Goal: Task Accomplishment & Management: Manage account settings

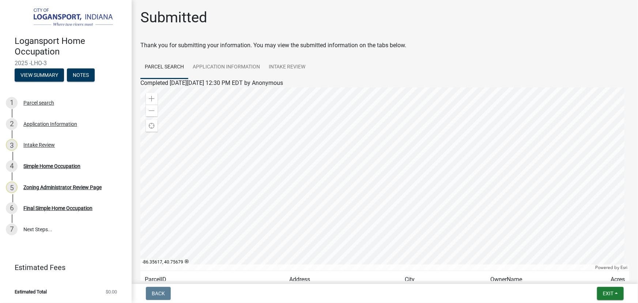
scroll to position [68, 0]
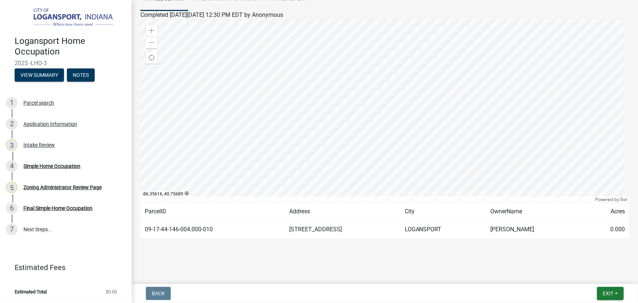
drag, startPoint x: -241, startPoint y: 93, endPoint x: -289, endPoint y: 110, distance: 50.5
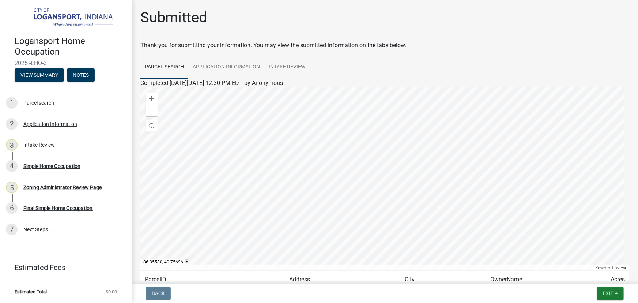
scroll to position [0, 0]
click at [620, 293] on button "Exit" at bounding box center [610, 292] width 27 height 13
click at [592, 279] on button "Save & Exit" at bounding box center [594, 274] width 58 height 18
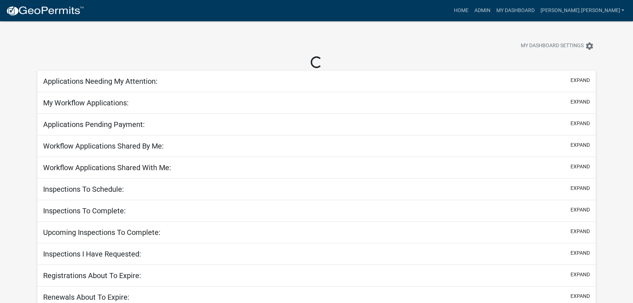
select select "3: 100"
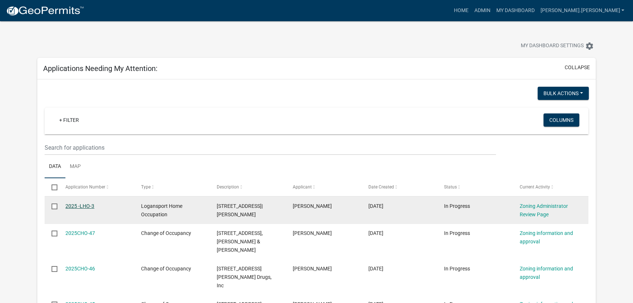
click at [80, 205] on link "2025 -LHO-3" at bounding box center [79, 206] width 29 height 6
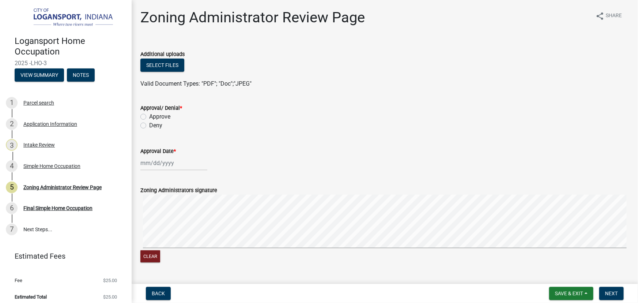
click at [149, 116] on label "Approve" at bounding box center [159, 116] width 21 height 9
click at [149, 116] on input "Approve" at bounding box center [151, 114] width 5 height 5
radio input "true"
click at [161, 164] on div at bounding box center [173, 162] width 67 height 15
select select "8"
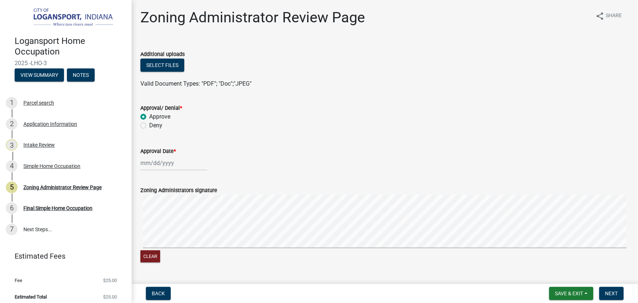
select select "2025"
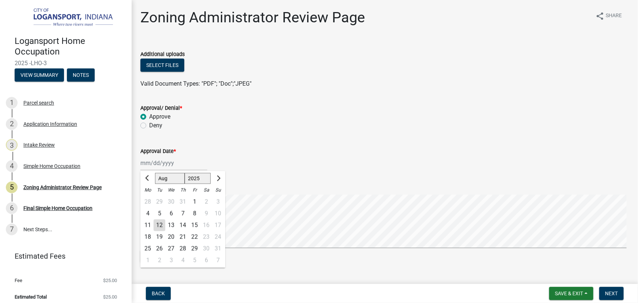
click at [159, 225] on div "12" at bounding box center [159, 225] width 12 height 12
type input "[DATE]"
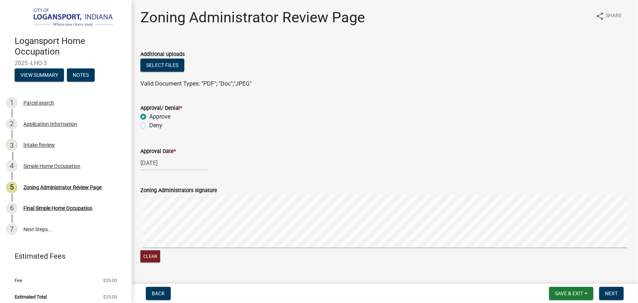
click at [221, 187] on form "Zoning Administrators signature Clear" at bounding box center [384, 220] width 488 height 87
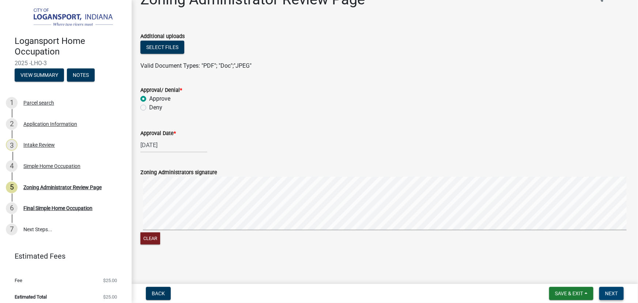
click at [612, 293] on span "Next" at bounding box center [611, 293] width 13 height 6
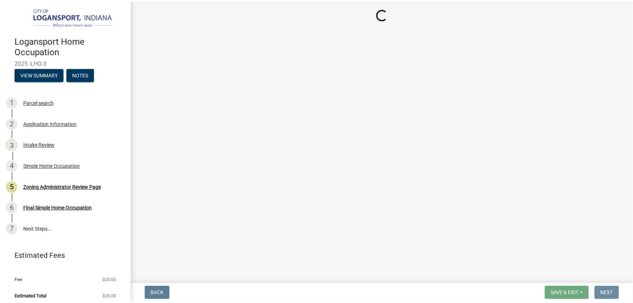
scroll to position [0, 0]
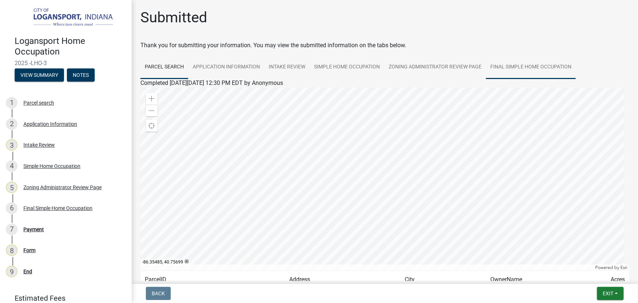
click at [537, 62] on link "Final Simple Home Occupation" at bounding box center [531, 67] width 90 height 23
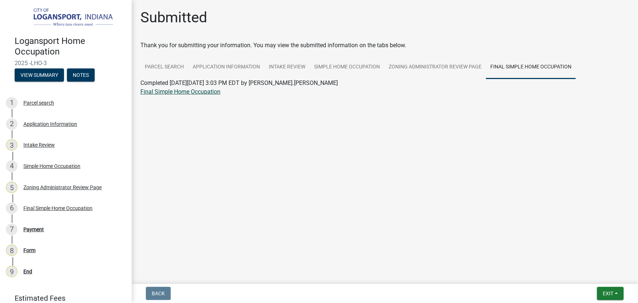
click at [194, 93] on link "Final Simple Home Occupation" at bounding box center [180, 91] width 80 height 7
click at [618, 293] on button "Exit" at bounding box center [610, 292] width 27 height 13
click at [586, 275] on button "Save & Exit" at bounding box center [594, 274] width 58 height 18
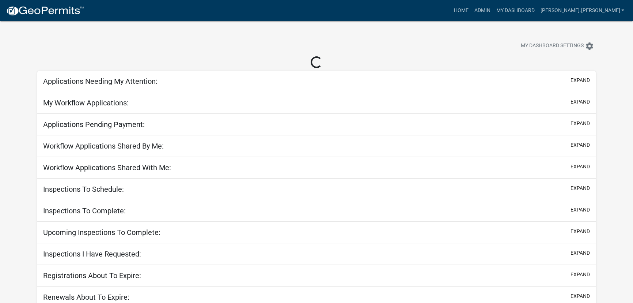
select select "3: 100"
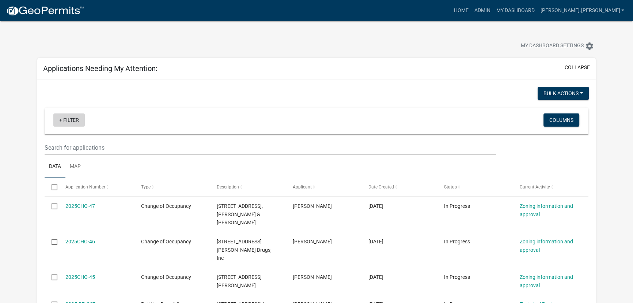
click at [74, 118] on link "+ Filter" at bounding box center [68, 119] width 31 height 13
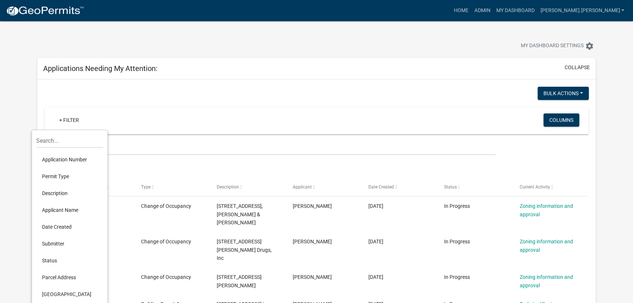
click at [62, 175] on li "Permit Type" at bounding box center [69, 176] width 67 height 17
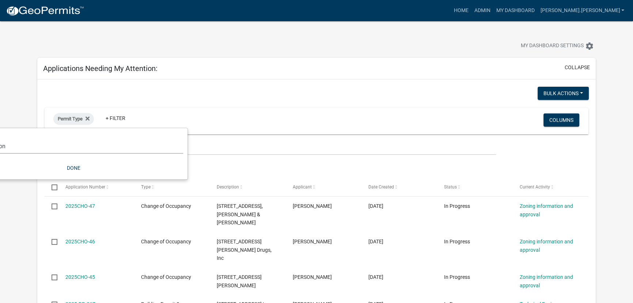
click at [95, 142] on select "Select an option *In Office GARAGE SALE Permit COMPLETED IN OFFICE ONLY Applica…" at bounding box center [73, 145] width 219 height 15
select select "d08a7a80-daba-44f5-893a-e319d976a6c3"
click at [0, 138] on select "Select an option *In Office GARAGE SALE Permit COMPLETED IN OFFICE ONLY Applica…" at bounding box center [73, 145] width 219 height 15
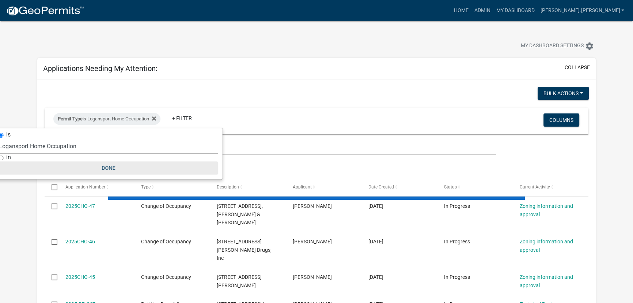
click at [112, 168] on button "Done" at bounding box center [108, 167] width 219 height 13
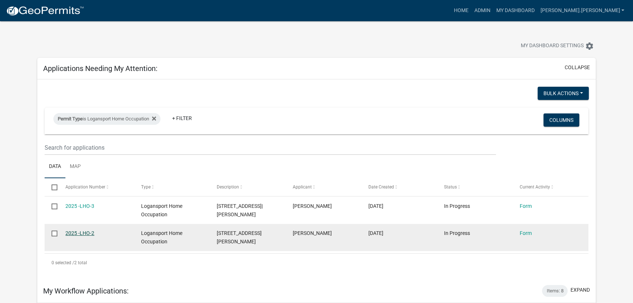
click at [80, 232] on link "2025 -LHO-2" at bounding box center [79, 233] width 29 height 6
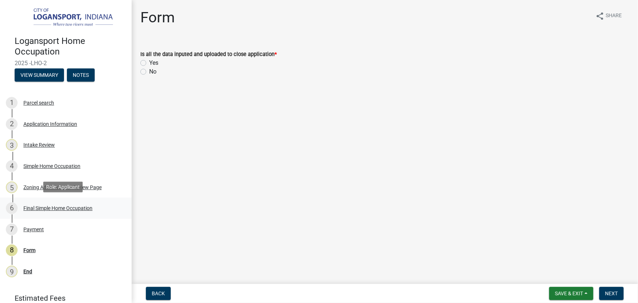
click at [35, 208] on div "Final Simple Home Occupation" at bounding box center [57, 207] width 69 height 5
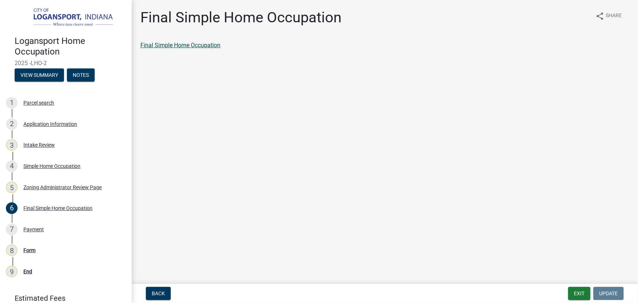
click at [197, 45] on link "Final Simple Home Occupation" at bounding box center [180, 45] width 80 height 7
click at [32, 230] on div "Payment" at bounding box center [33, 229] width 20 height 5
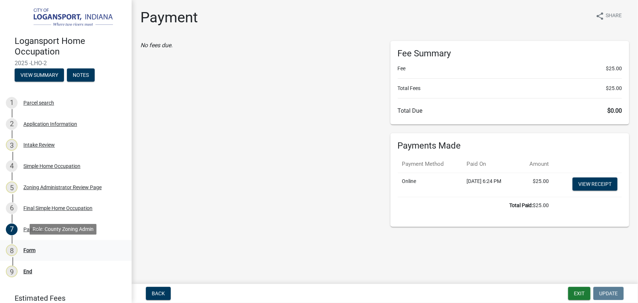
click at [28, 251] on div "Form" at bounding box center [29, 249] width 12 height 5
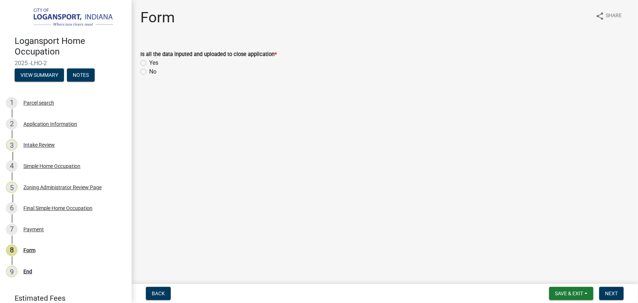
click at [149, 62] on label "Yes" at bounding box center [153, 62] width 9 height 9
click at [149, 62] on input "Yes" at bounding box center [151, 60] width 5 height 5
radio input "true"
click at [617, 289] on button "Next" at bounding box center [611, 292] width 24 height 13
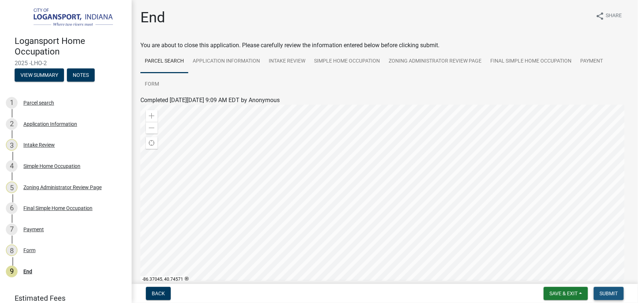
click at [608, 292] on span "Submit" at bounding box center [608, 293] width 18 height 6
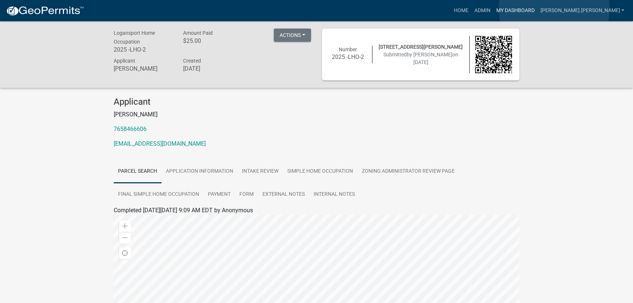
click at [537, 8] on link "My Dashboard" at bounding box center [515, 11] width 44 height 14
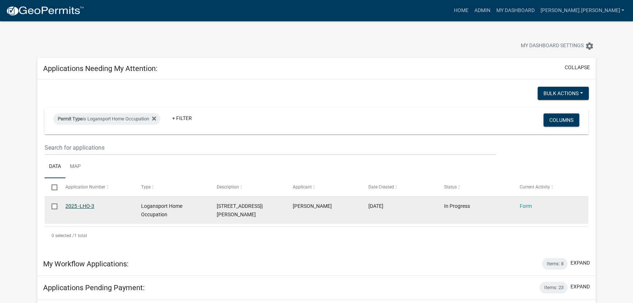
click at [87, 205] on link "2025 -LHO-3" at bounding box center [79, 206] width 29 height 6
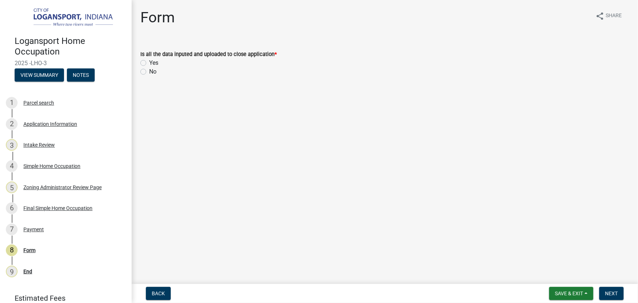
click at [149, 61] on label "Yes" at bounding box center [153, 62] width 9 height 9
click at [149, 61] on input "Yes" at bounding box center [151, 60] width 5 height 5
radio input "true"
click at [606, 289] on button "Next" at bounding box center [611, 292] width 24 height 13
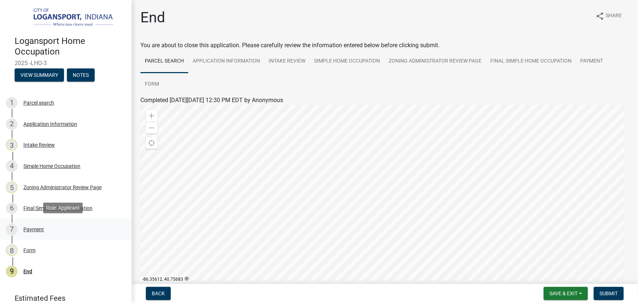
click at [42, 227] on div "Payment" at bounding box center [33, 229] width 20 height 5
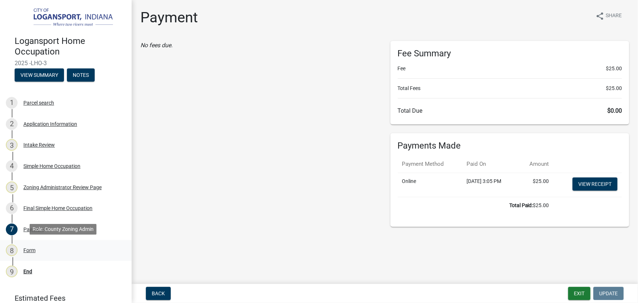
click at [27, 252] on div "8 Form" at bounding box center [63, 250] width 114 height 12
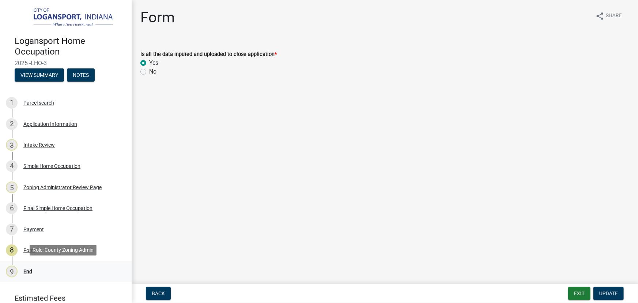
click at [31, 271] on div "End" at bounding box center [27, 271] width 9 height 5
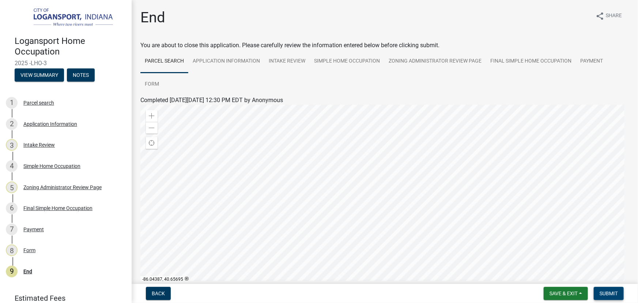
click at [612, 292] on span "Submit" at bounding box center [608, 293] width 18 height 6
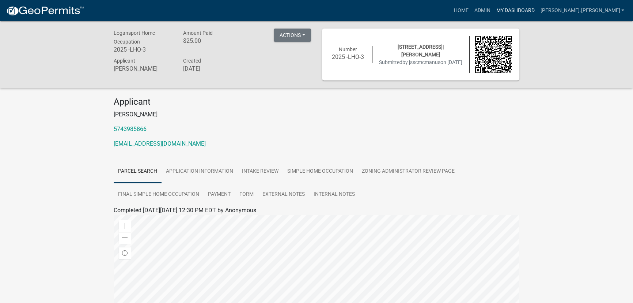
click at [537, 10] on link "My Dashboard" at bounding box center [515, 11] width 44 height 14
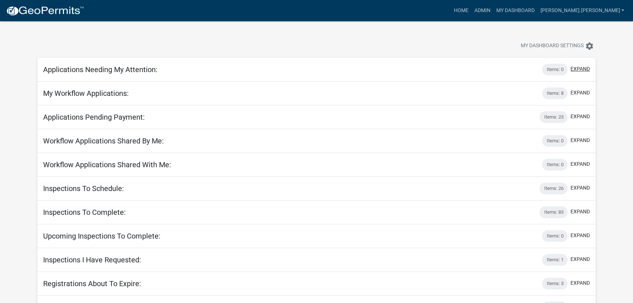
click at [581, 70] on button "expand" at bounding box center [579, 69] width 19 height 8
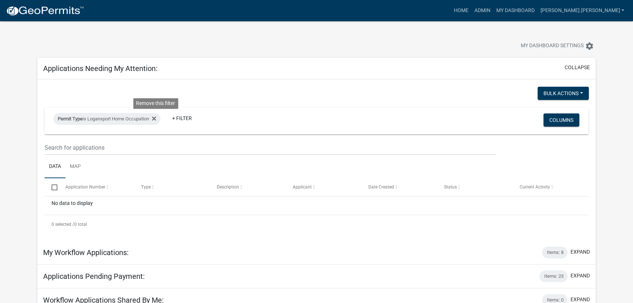
click at [155, 118] on fa-icon at bounding box center [152, 119] width 7 height 12
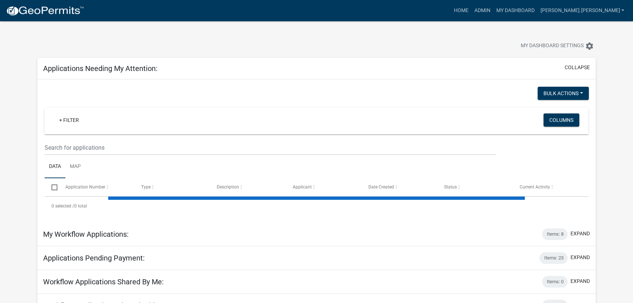
select select "3: 100"
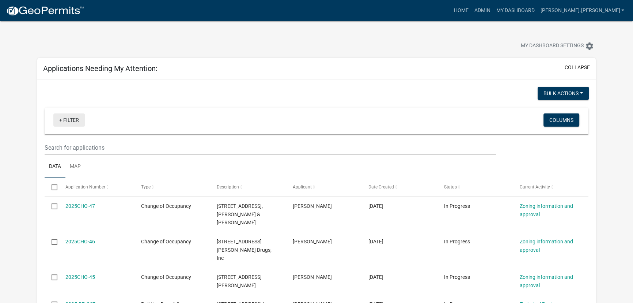
click at [66, 117] on link "+ Filter" at bounding box center [68, 119] width 31 height 13
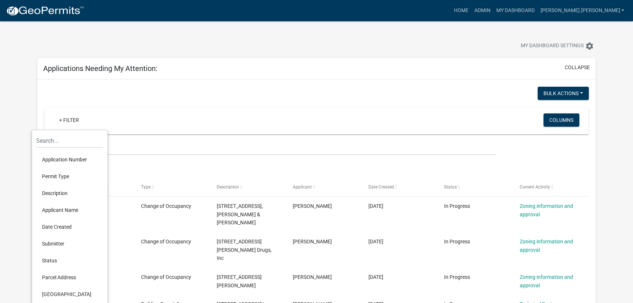
click at [48, 178] on li "Permit Type" at bounding box center [69, 176] width 67 height 17
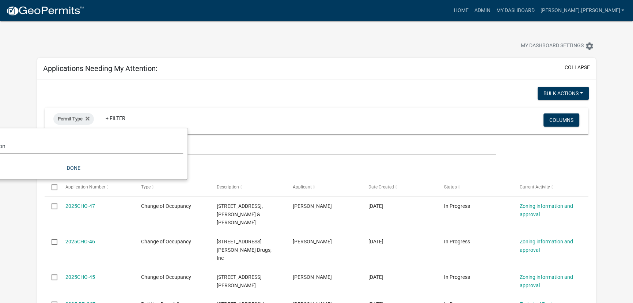
click at [83, 141] on select "Select an option *In Office GARAGE SALE Permit COMPLETED IN OFFICE ONLY Applica…" at bounding box center [73, 145] width 219 height 15
select select "9cc99fe7-a495-41e6-9243-9fb017379584"
click at [0, 138] on select "Select an option *In Office GARAGE SALE Permit COMPLETED IN OFFICE ONLY Applica…" at bounding box center [73, 145] width 219 height 15
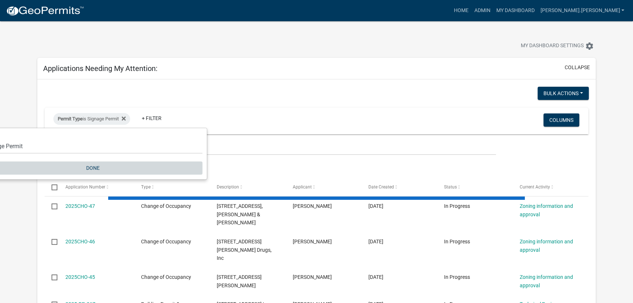
click at [91, 170] on button "Done" at bounding box center [92, 167] width 219 height 13
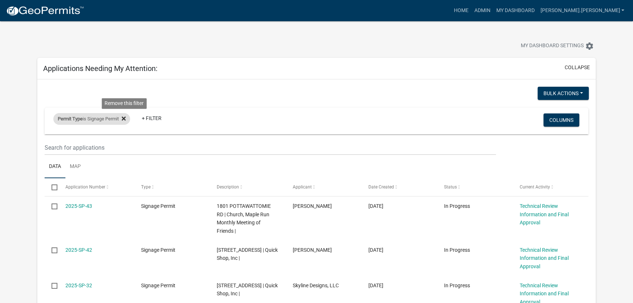
click at [126, 119] on icon at bounding box center [124, 118] width 4 height 4
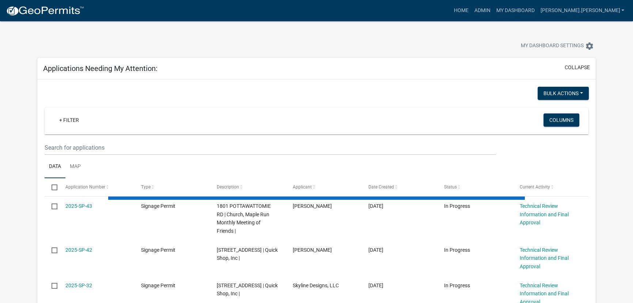
select select "3: 100"
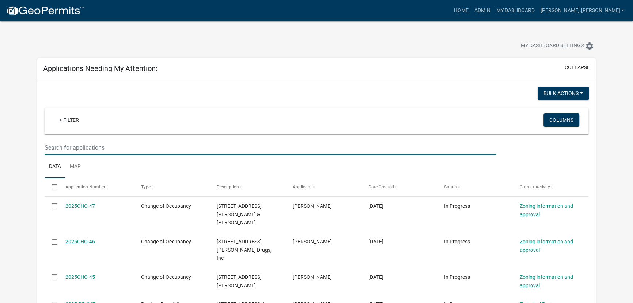
click at [280, 150] on input "text" at bounding box center [271, 147] width 452 height 15
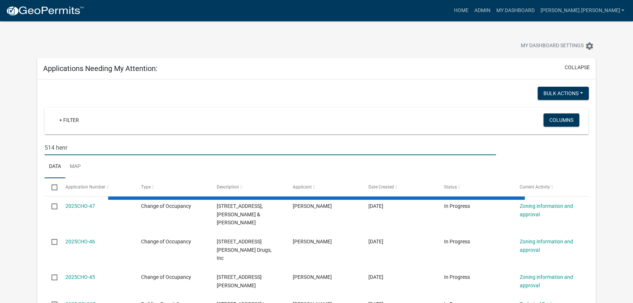
type input "514 [PERSON_NAME]"
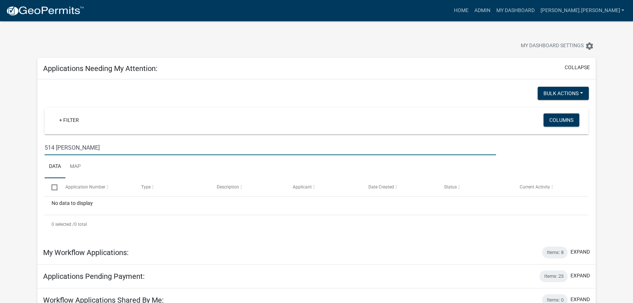
drag, startPoint x: 81, startPoint y: 149, endPoint x: 3, endPoint y: 153, distance: 78.3
click at [3, 153] on app-user-applications "more_horiz Home Admin My Dashboard [PERSON_NAME].[PERSON_NAME] Admin Account Lo…" at bounding box center [316, 249] width 633 height 457
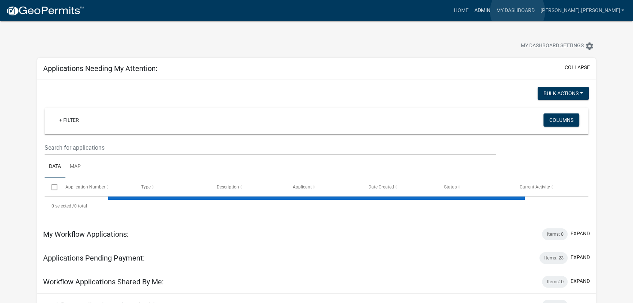
click at [493, 11] on link "Admin" at bounding box center [482, 11] width 22 height 14
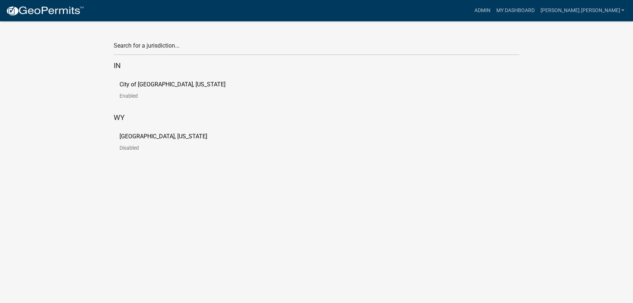
click at [129, 99] on link "City of [GEOGRAPHIC_DATA], [US_STATE] Enabled" at bounding box center [178, 92] width 118 height 23
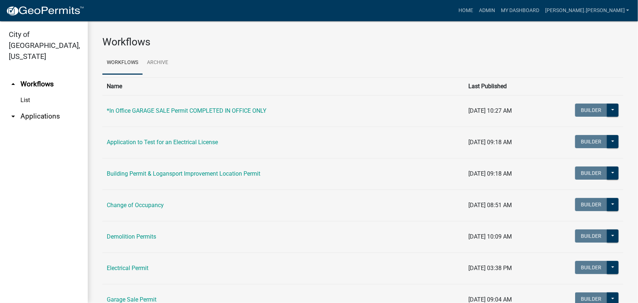
click at [10, 112] on icon "arrow_drop_down" at bounding box center [13, 116] width 9 height 9
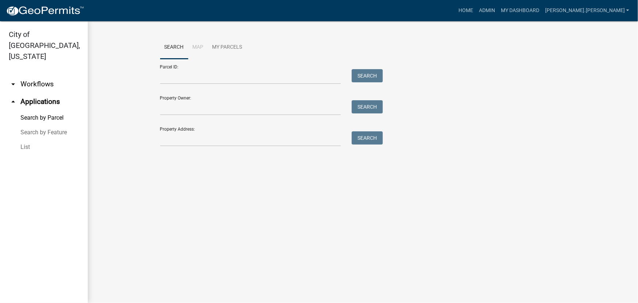
click at [26, 140] on link "List" at bounding box center [44, 147] width 88 height 15
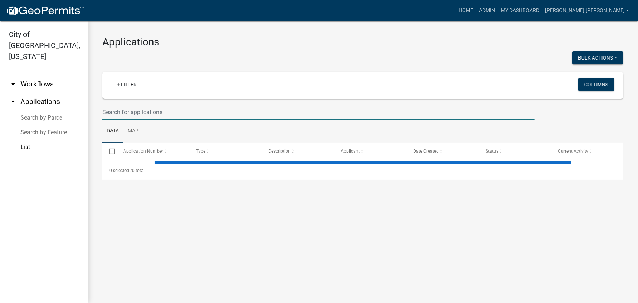
click at [162, 111] on input "text" at bounding box center [318, 111] width 432 height 15
select select "3: 100"
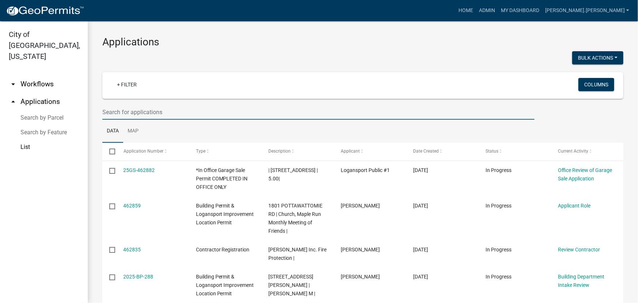
click at [134, 112] on input "text" at bounding box center [318, 111] width 432 height 15
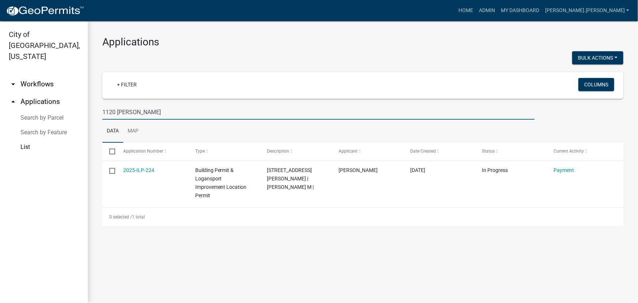
click at [148, 112] on input "1120 [PERSON_NAME]" at bounding box center [318, 111] width 432 height 15
click at [442, 43] on h3 "Applications" at bounding box center [362, 42] width 521 height 12
drag, startPoint x: 149, startPoint y: 111, endPoint x: 91, endPoint y: 113, distance: 58.1
click at [91, 113] on div "Applications Bulk Actions Void + Filter Columns 1120 [PERSON_NAME] Data Map Sel…" at bounding box center [363, 130] width 550 height 219
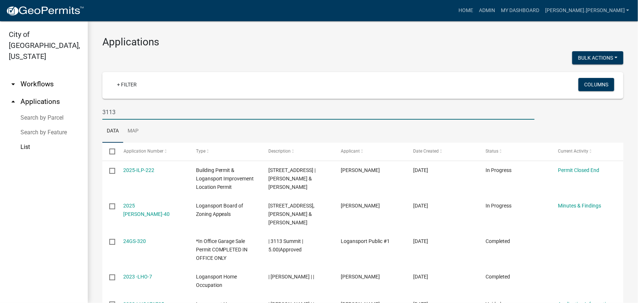
drag, startPoint x: 119, startPoint y: 110, endPoint x: 76, endPoint y: 111, distance: 43.9
click at [78, 112] on div "City of [GEOGRAPHIC_DATA], [US_STATE] arrow_drop_down Workflows List arrow_drop…" at bounding box center [319, 161] width 638 height 281
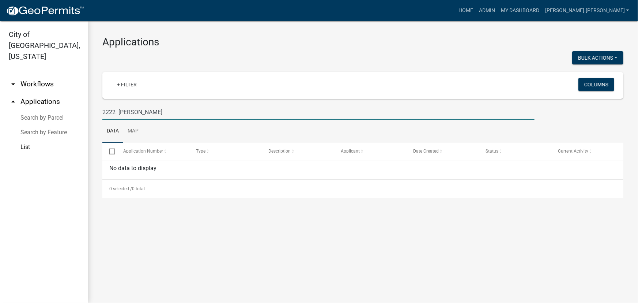
click at [114, 111] on input "2222 [PERSON_NAME]" at bounding box center [318, 111] width 432 height 15
drag, startPoint x: 114, startPoint y: 111, endPoint x: 84, endPoint y: 110, distance: 30.0
click at [84, 110] on div "City of [GEOGRAPHIC_DATA], [US_STATE] arrow_drop_down Workflows List arrow_drop…" at bounding box center [319, 161] width 638 height 281
type input "[PERSON_NAME]"
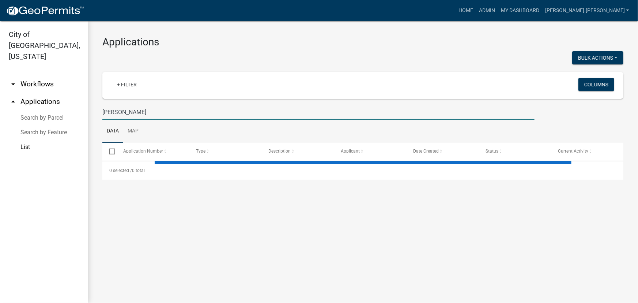
click at [147, 108] on input "[PERSON_NAME]" at bounding box center [318, 111] width 432 height 15
select select "3: 100"
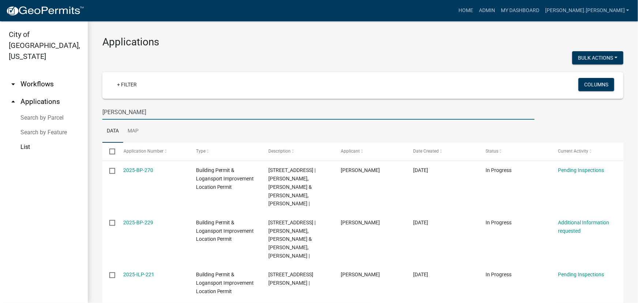
drag, startPoint x: 128, startPoint y: 113, endPoint x: 78, endPoint y: 111, distance: 49.8
click at [79, 111] on div "City of [GEOGRAPHIC_DATA], [US_STATE] arrow_drop_down Workflows List arrow_drop…" at bounding box center [319, 161] width 638 height 281
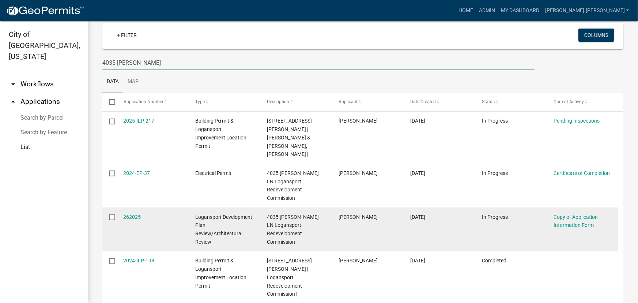
scroll to position [60, 0]
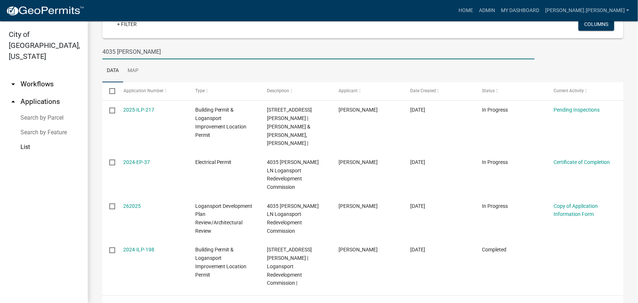
drag, startPoint x: 137, startPoint y: 49, endPoint x: 50, endPoint y: 63, distance: 88.4
click at [50, 63] on div "City of [GEOGRAPHIC_DATA], [US_STATE] arrow_drop_down Workflows List arrow_drop…" at bounding box center [319, 161] width 638 height 281
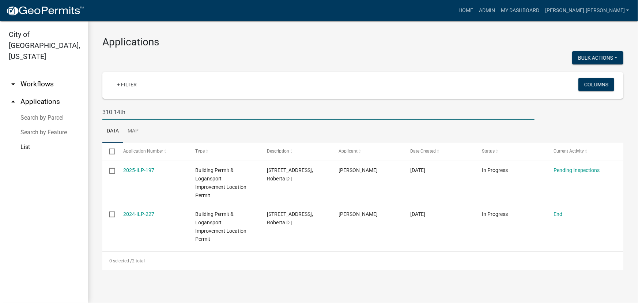
scroll to position [0, 0]
drag, startPoint x: 124, startPoint y: 113, endPoint x: 88, endPoint y: 112, distance: 35.8
click at [92, 113] on div "Applications Bulk Actions Void + Filter Columns 310 14th Data Map Select Applic…" at bounding box center [363, 152] width 550 height 263
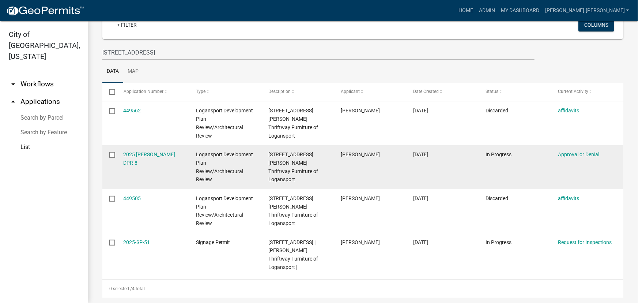
scroll to position [60, 0]
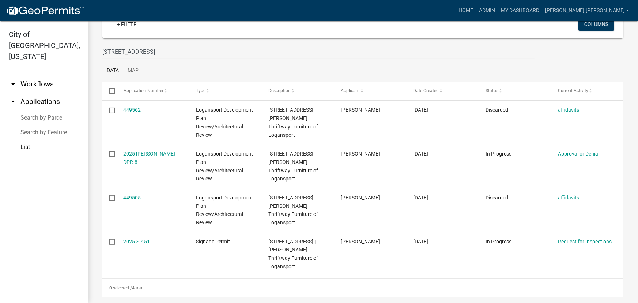
drag, startPoint x: 145, startPoint y: 53, endPoint x: 95, endPoint y: 57, distance: 50.9
click at [95, 57] on div "Applications Bulk Actions Void + Filter Columns 421 E Market Data Map Select Ap…" at bounding box center [363, 136] width 550 height 350
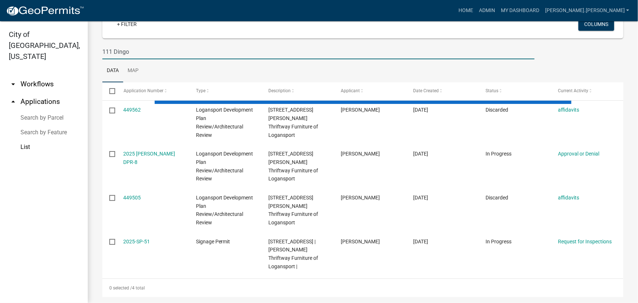
scroll to position [0, 0]
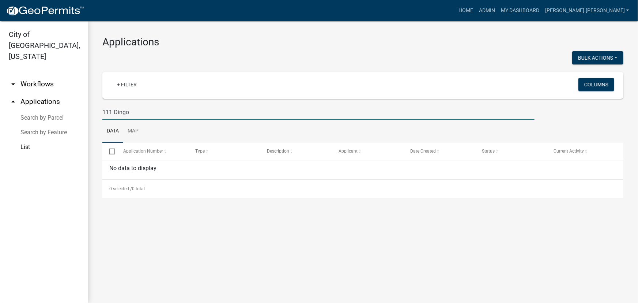
click at [110, 113] on input "111 Dingo" at bounding box center [318, 111] width 432 height 15
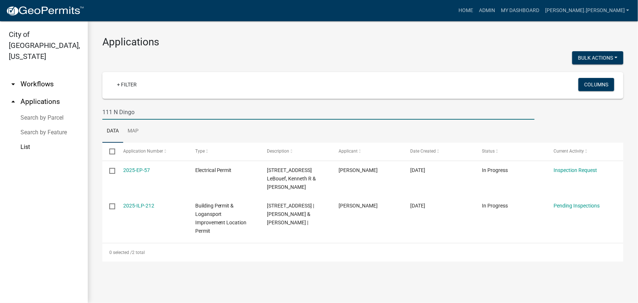
drag, startPoint x: 138, startPoint y: 113, endPoint x: 97, endPoint y: 115, distance: 40.9
click at [97, 115] on div "111 N Dingo" at bounding box center [318, 111] width 443 height 15
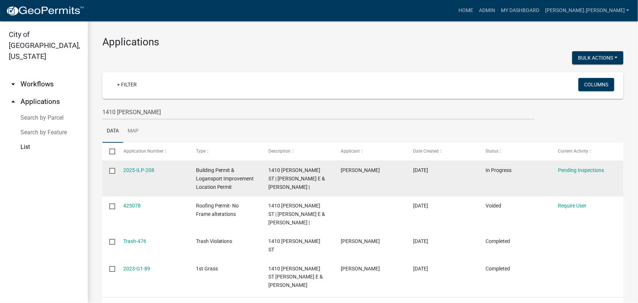
drag, startPoint x: 409, startPoint y: 176, endPoint x: 448, endPoint y: 177, distance: 39.1
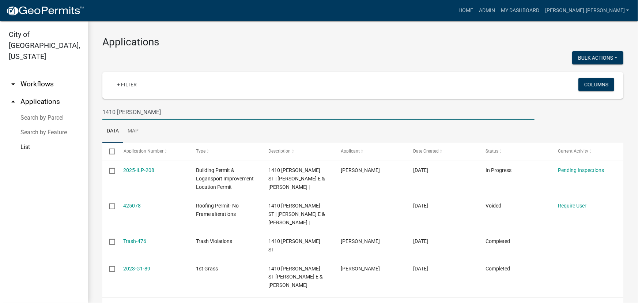
drag, startPoint x: 151, startPoint y: 111, endPoint x: 81, endPoint y: 115, distance: 69.2
click at [81, 115] on div "City of [GEOGRAPHIC_DATA], [US_STATE] arrow_drop_down Workflows List arrow_drop…" at bounding box center [319, 161] width 638 height 281
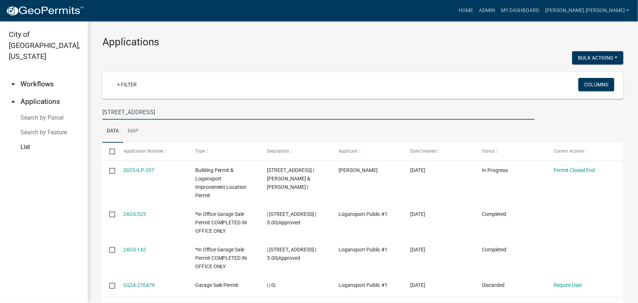
drag, startPoint x: 162, startPoint y: 110, endPoint x: 85, endPoint y: 111, distance: 76.7
click at [85, 113] on div "City of [GEOGRAPHIC_DATA], [US_STATE] arrow_drop_down Workflows List arrow_drop…" at bounding box center [319, 161] width 638 height 281
type input "2"
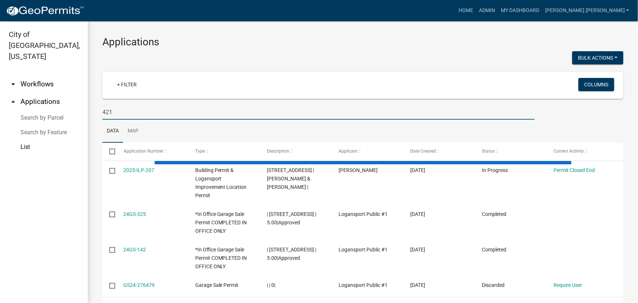
type input "421 e"
select select "3: 100"
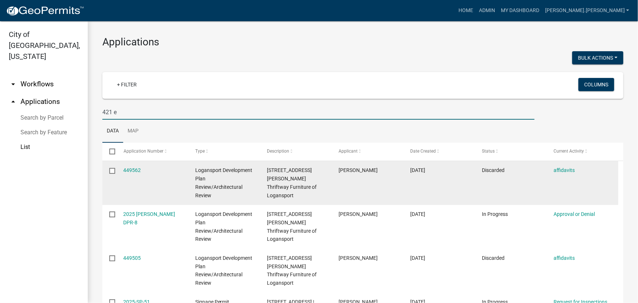
type input "421 e"
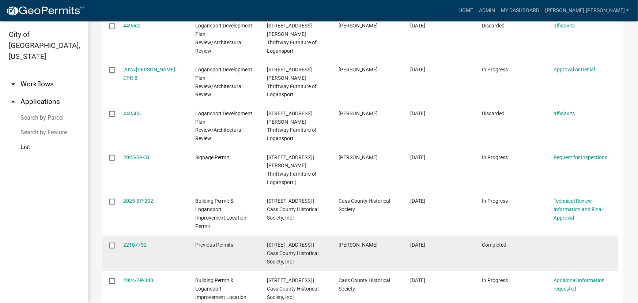
scroll to position [133, 0]
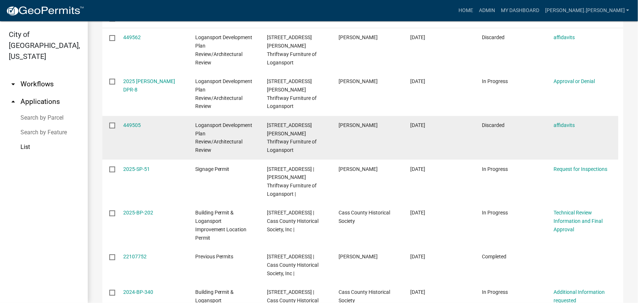
click at [113, 124] on input "checkbox" at bounding box center [111, 124] width 5 height 5
checkbox input "true"
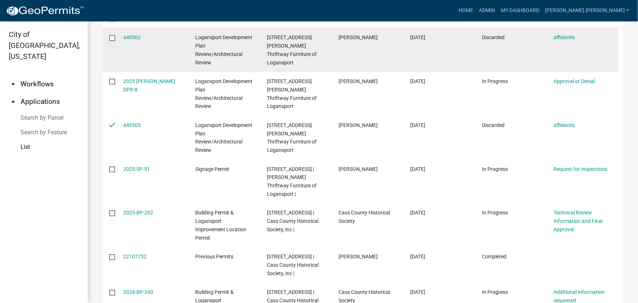
click at [112, 38] on input "checkbox" at bounding box center [111, 37] width 5 height 5
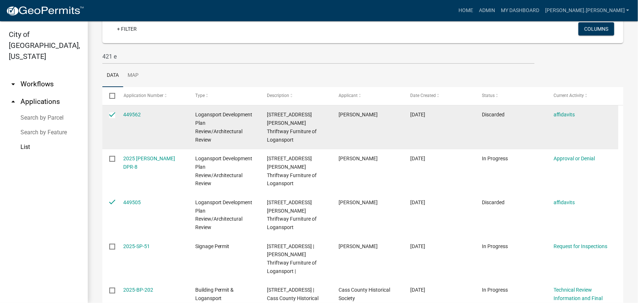
scroll to position [33, 0]
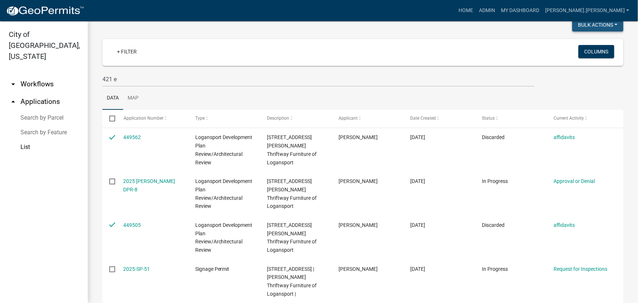
click at [607, 25] on button "Bulk Actions" at bounding box center [597, 24] width 51 height 13
click at [581, 43] on button "Void" at bounding box center [593, 44] width 58 height 18
checkbox input "false"
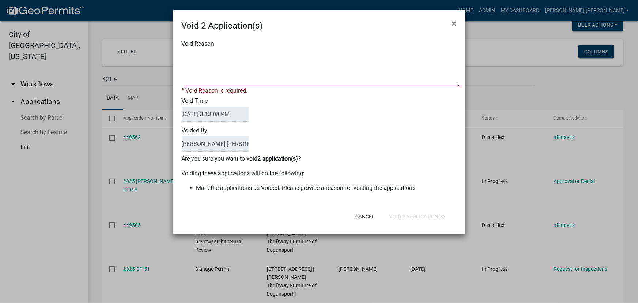
click at [306, 66] on textarea "Void Reason" at bounding box center [321, 68] width 275 height 37
type textarea "1"
click at [406, 216] on div "Cancel Void 2 Application(s)" at bounding box center [367, 216] width 180 height 19
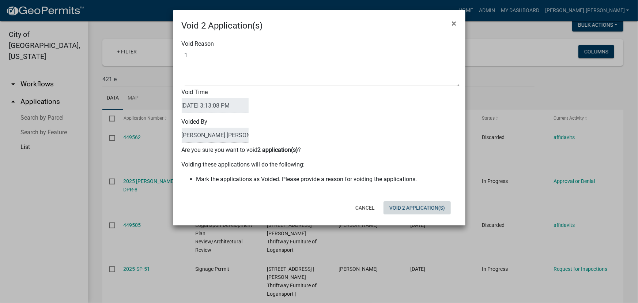
click at [407, 207] on button "Void 2 Application(s)" at bounding box center [416, 207] width 67 height 13
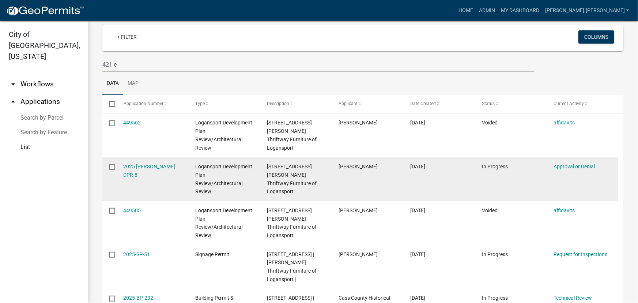
scroll to position [0, 0]
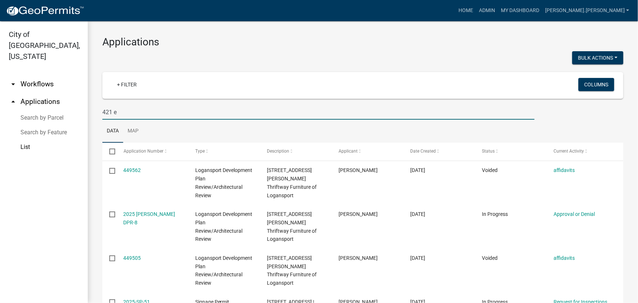
click at [116, 112] on input "421 e" at bounding box center [318, 111] width 432 height 15
type input "4"
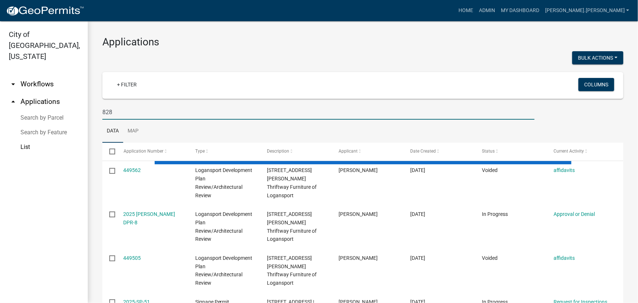
type input "828"
select select "3: 100"
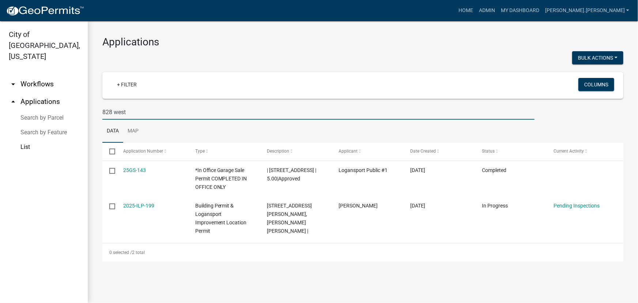
drag, startPoint x: 132, startPoint y: 113, endPoint x: 76, endPoint y: 114, distance: 55.5
click at [76, 114] on div "City of [GEOGRAPHIC_DATA], [US_STATE] arrow_drop_down Workflows List arrow_drop…" at bounding box center [319, 161] width 638 height 281
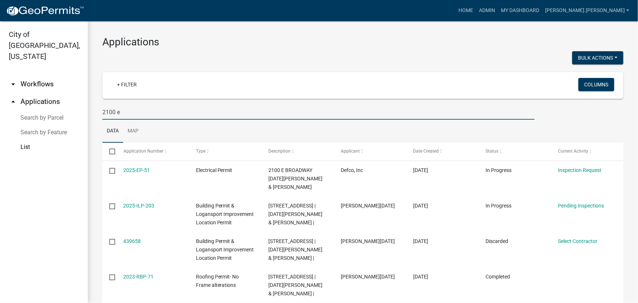
drag, startPoint x: 126, startPoint y: 113, endPoint x: 73, endPoint y: 111, distance: 53.0
click at [73, 112] on div "City of [GEOGRAPHIC_DATA], [US_STATE] arrow_drop_down Workflows List arrow_drop…" at bounding box center [319, 161] width 638 height 281
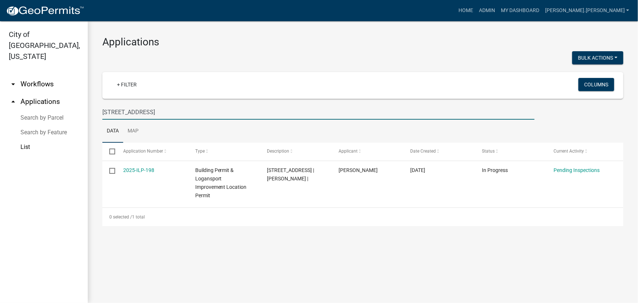
drag, startPoint x: 175, startPoint y: 113, endPoint x: 136, endPoint y: 117, distance: 38.5
click at [137, 117] on input "[STREET_ADDRESS]" at bounding box center [318, 111] width 432 height 15
drag, startPoint x: 166, startPoint y: 108, endPoint x: 153, endPoint y: 112, distance: 13.4
click at [153, 112] on input "[STREET_ADDRESS]" at bounding box center [318, 111] width 432 height 15
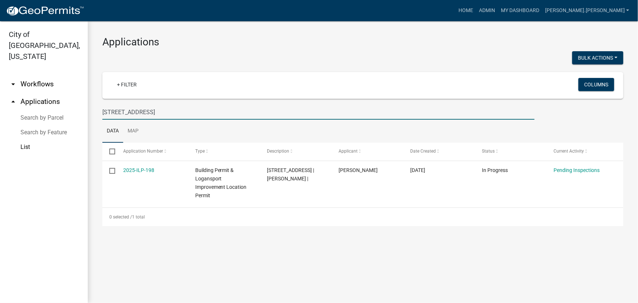
click at [153, 112] on input "[STREET_ADDRESS]" at bounding box center [318, 111] width 432 height 15
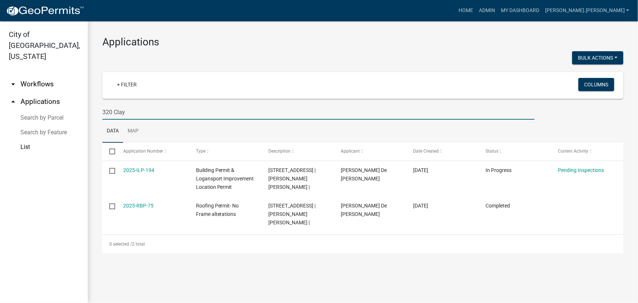
drag, startPoint x: 127, startPoint y: 111, endPoint x: 77, endPoint y: 113, distance: 50.5
click at [77, 113] on div "City of [GEOGRAPHIC_DATA], [US_STATE] arrow_drop_down Workflows List arrow_drop…" at bounding box center [319, 161] width 638 height 281
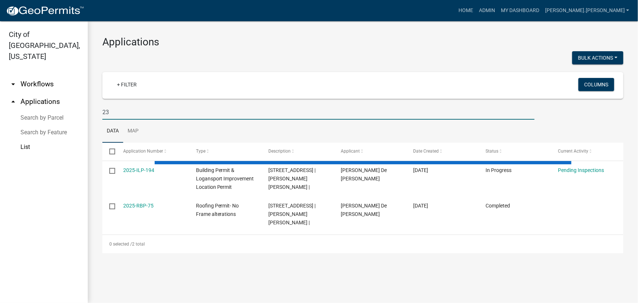
type input "230"
select select "3: 100"
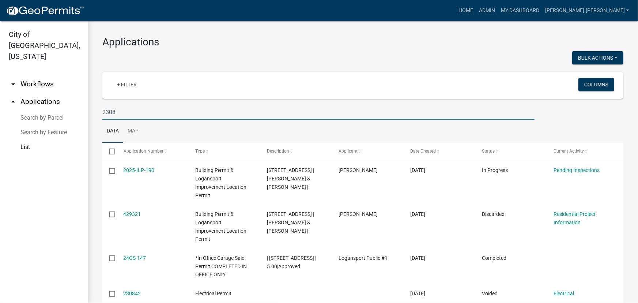
drag, startPoint x: 119, startPoint y: 113, endPoint x: 85, endPoint y: 113, distance: 34.7
click at [85, 113] on div "City of Logansport, [US_STATE] arrow_drop_down Workflows List arrow_drop_up App…" at bounding box center [319, 161] width 638 height 281
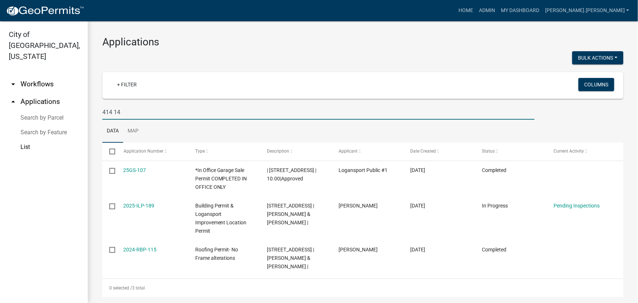
drag, startPoint x: 127, startPoint y: 113, endPoint x: 77, endPoint y: 115, distance: 49.4
click at [79, 115] on div "City of [GEOGRAPHIC_DATA], [US_STATE] arrow_drop_down Workflows List arrow_drop…" at bounding box center [319, 161] width 638 height 281
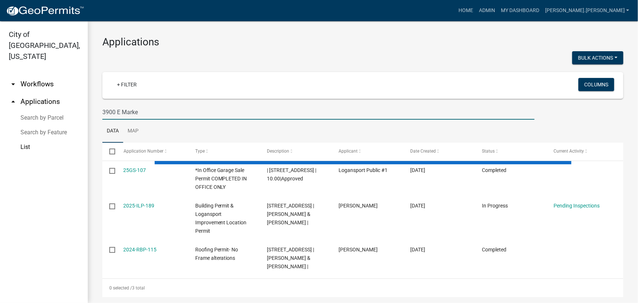
type input "3900 E Market"
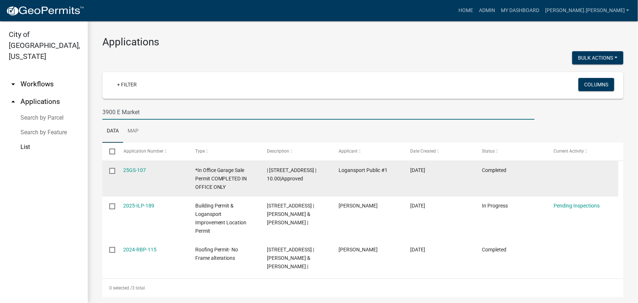
select select "3: 100"
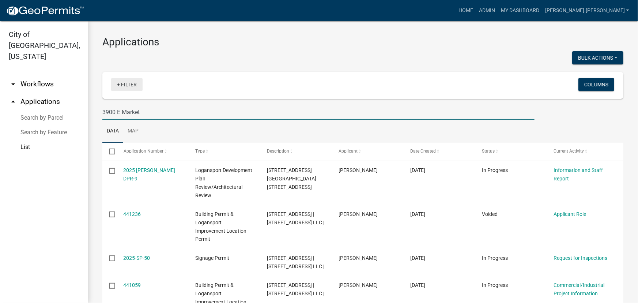
type input "3900 E Market"
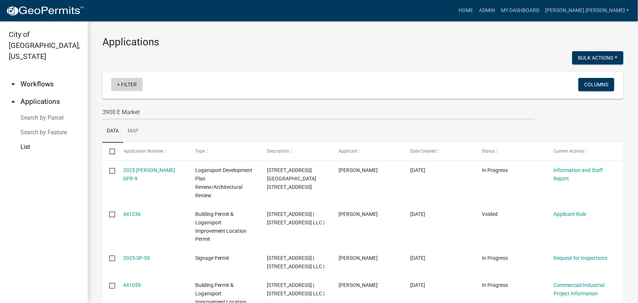
click at [129, 84] on link "+ Filter" at bounding box center [126, 84] width 31 height 13
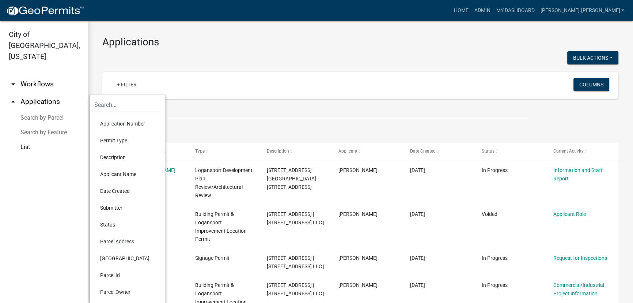
click at [110, 227] on li "Status" at bounding box center [127, 224] width 67 height 17
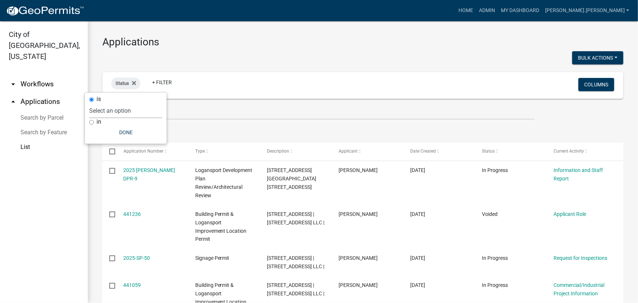
click at [136, 112] on select "Select an option Not Started In Progress Completed Voided Rejected Discarded" at bounding box center [125, 110] width 73 height 15
select select "1"
click at [104, 103] on select "Select an option Not Started In Progress Completed Voided Rejected Discarded" at bounding box center [125, 110] width 73 height 15
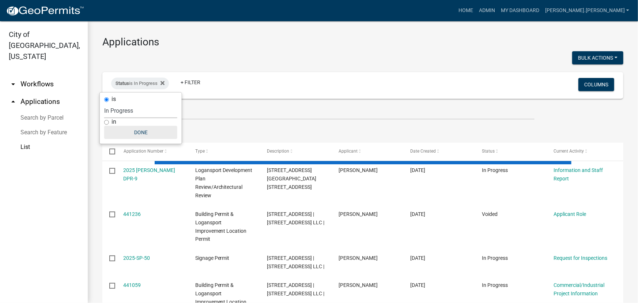
click at [148, 130] on button "Done" at bounding box center [140, 132] width 73 height 13
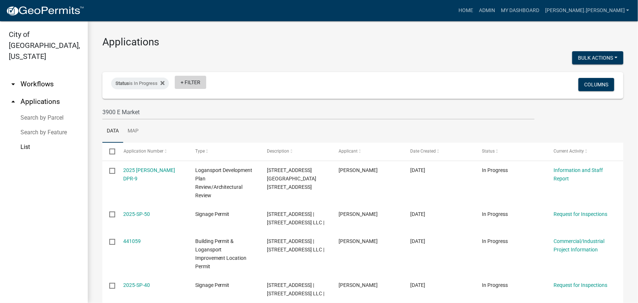
click at [197, 81] on link "+ Filter" at bounding box center [190, 82] width 31 height 13
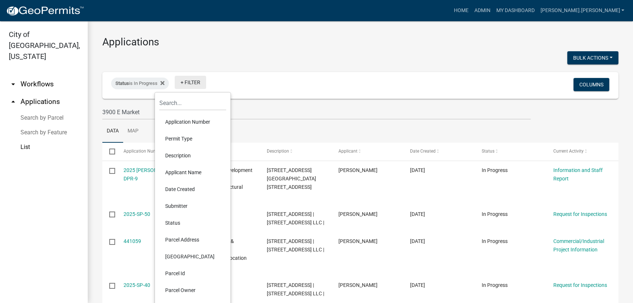
click at [197, 83] on link "+ Filter" at bounding box center [190, 82] width 31 height 13
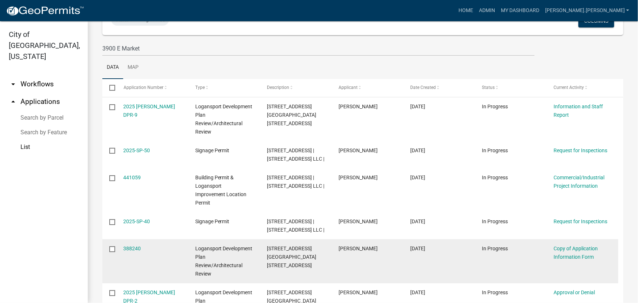
scroll to position [49, 0]
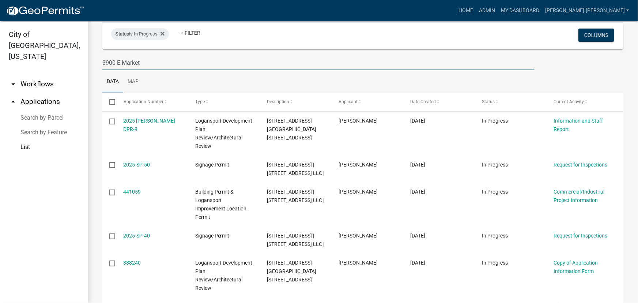
drag, startPoint x: 144, startPoint y: 61, endPoint x: 72, endPoint y: 73, distance: 73.4
click at [72, 73] on div "City of [GEOGRAPHIC_DATA], [US_STATE] arrow_drop_down Workflows List arrow_drop…" at bounding box center [319, 161] width 638 height 281
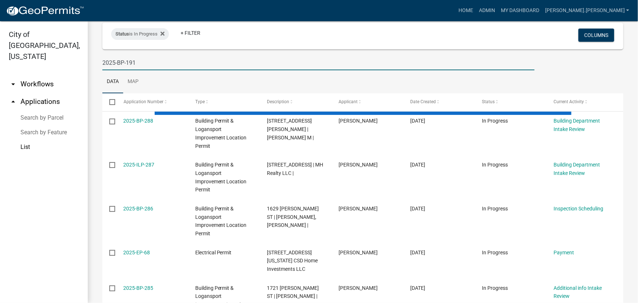
scroll to position [0, 0]
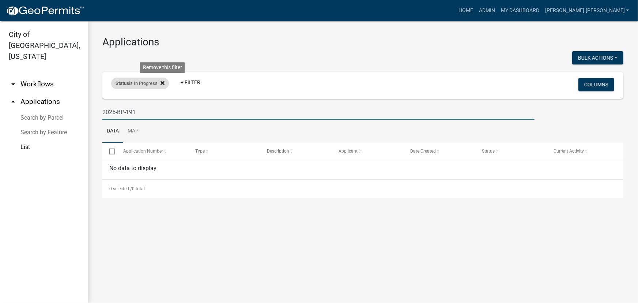
click at [164, 81] on icon at bounding box center [162, 83] width 4 height 6
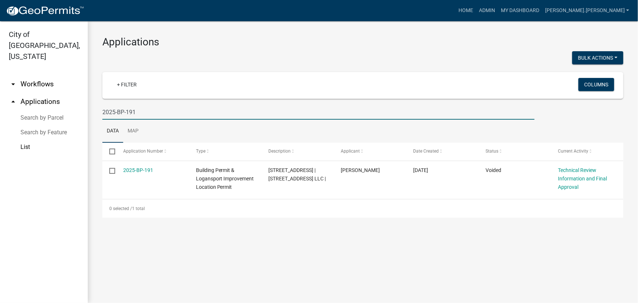
drag, startPoint x: 149, startPoint y: 111, endPoint x: 48, endPoint y: 119, distance: 101.5
click at [48, 119] on div "City of Logansport, [US_STATE] arrow_drop_down Workflows List arrow_drop_up App…" at bounding box center [319, 161] width 638 height 281
click at [124, 113] on input "ILP-185" at bounding box center [318, 111] width 432 height 15
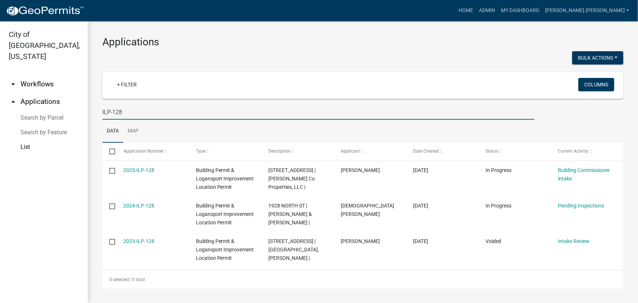
click at [128, 113] on input "ILP-128" at bounding box center [318, 111] width 432 height 15
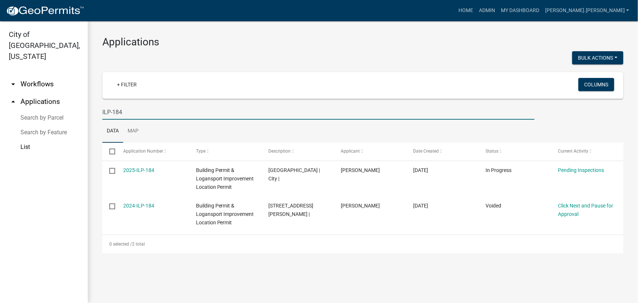
drag, startPoint x: 123, startPoint y: 112, endPoint x: 78, endPoint y: 115, distance: 45.1
click at [78, 115] on div "City of [GEOGRAPHIC_DATA], [US_STATE] arrow_drop_down Workflows List arrow_drop…" at bounding box center [319, 161] width 638 height 281
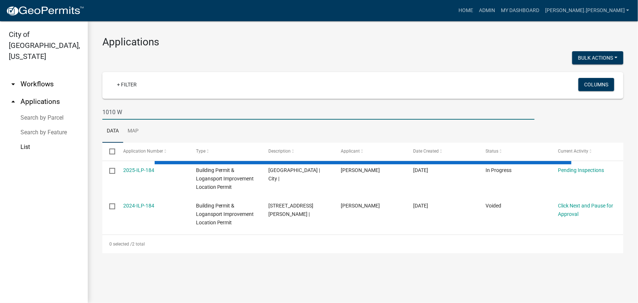
type input "1010 W"
select select "3: 100"
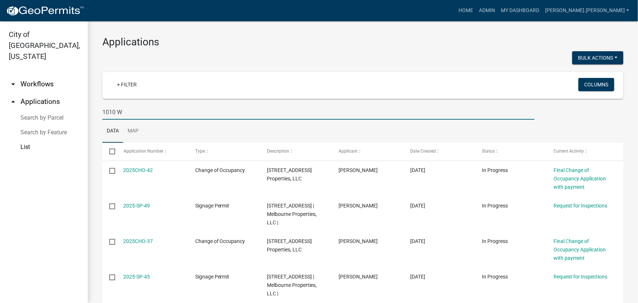
drag, startPoint x: 123, startPoint y: 110, endPoint x: 83, endPoint y: 116, distance: 40.4
click at [83, 116] on div "City of [GEOGRAPHIC_DATA], [US_STATE] arrow_drop_down Workflows List arrow_drop…" at bounding box center [319, 161] width 638 height 281
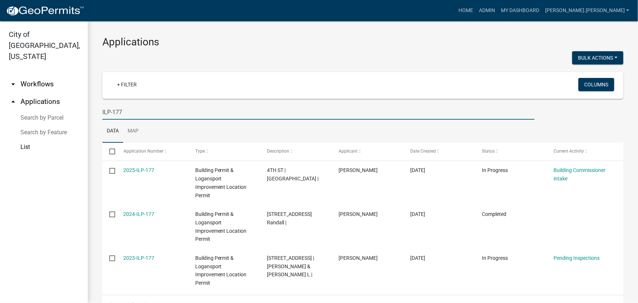
click at [125, 110] on input "ILP-177" at bounding box center [318, 111] width 432 height 15
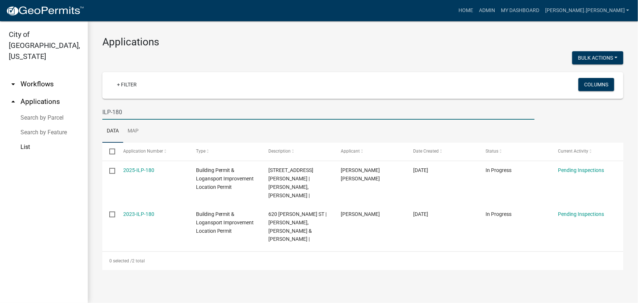
click at [125, 111] on input "ILP-180" at bounding box center [318, 111] width 432 height 15
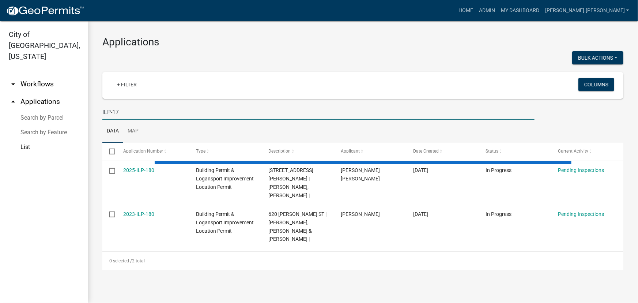
type input "ILP-174"
select select "3: 100"
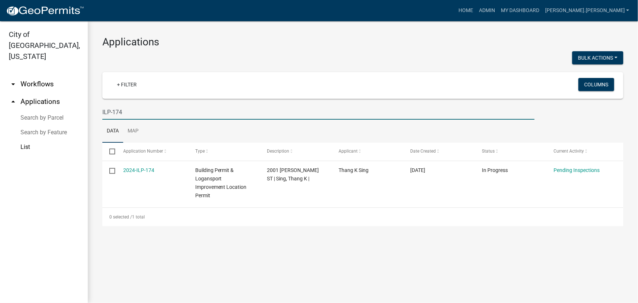
click at [125, 109] on input "ILP-174" at bounding box center [318, 111] width 432 height 15
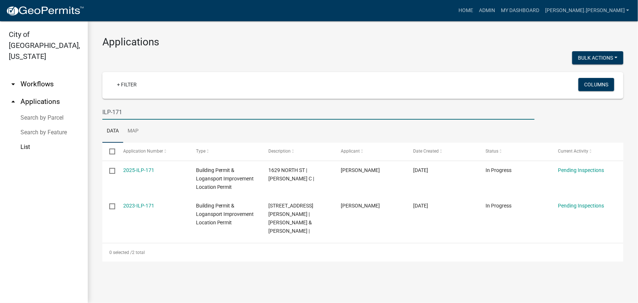
drag, startPoint x: 124, startPoint y: 111, endPoint x: 19, endPoint y: 114, distance: 105.2
click at [21, 114] on div "City of [GEOGRAPHIC_DATA], [US_STATE] arrow_drop_down Workflows List arrow_drop…" at bounding box center [319, 161] width 638 height 281
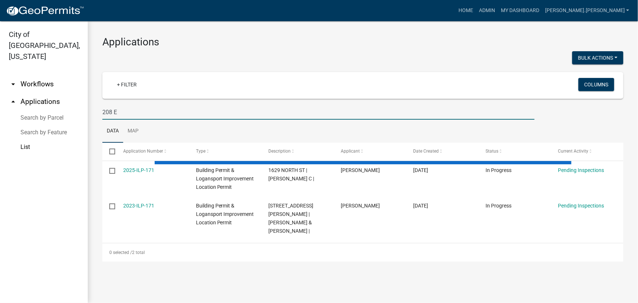
type input "208 EE"
select select "3: 100"
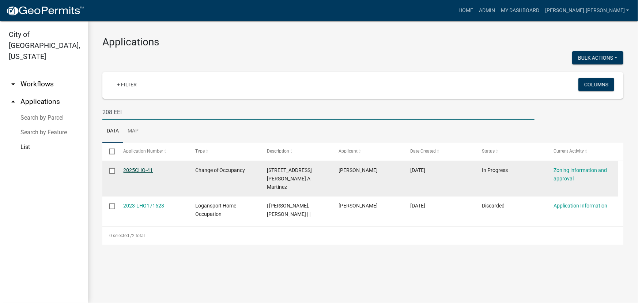
type input "208 EEl"
click at [141, 168] on link "2025CHO-41" at bounding box center [138, 170] width 30 height 6
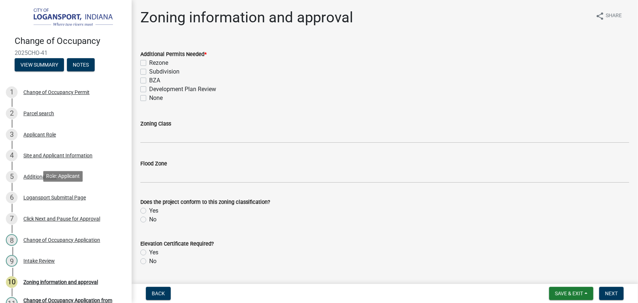
click at [56, 196] on div "Logansport Submittal Page" at bounding box center [54, 197] width 62 height 5
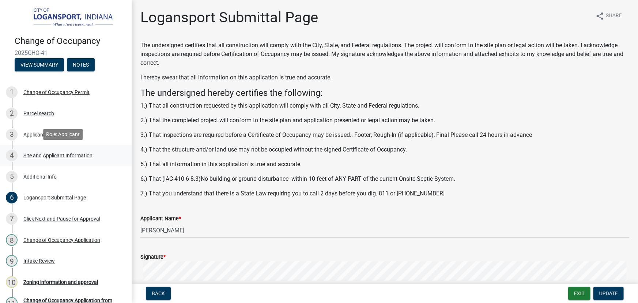
click at [38, 153] on div "Site and Applicant Information" at bounding box center [57, 155] width 69 height 5
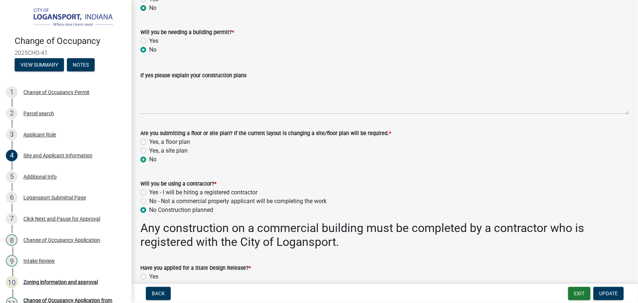
scroll to position [478, 0]
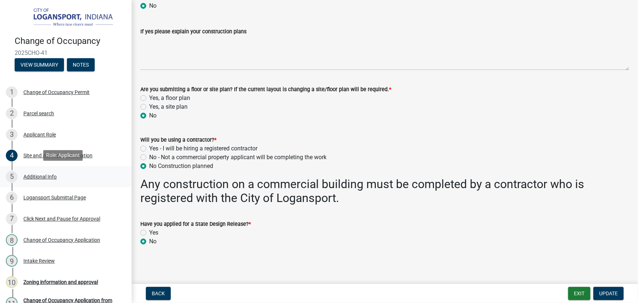
click at [37, 176] on div "Additional Info" at bounding box center [39, 176] width 33 height 5
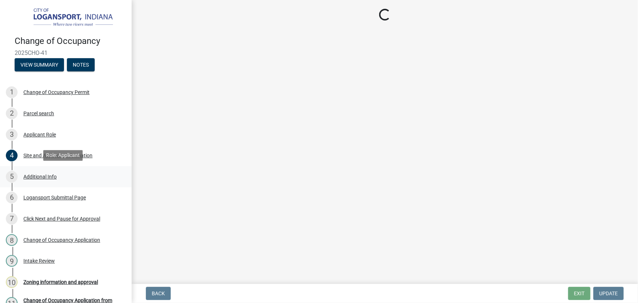
scroll to position [0, 0]
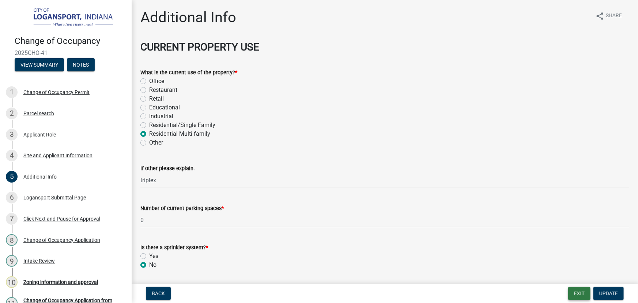
click at [579, 293] on button "Exit" at bounding box center [579, 292] width 22 height 13
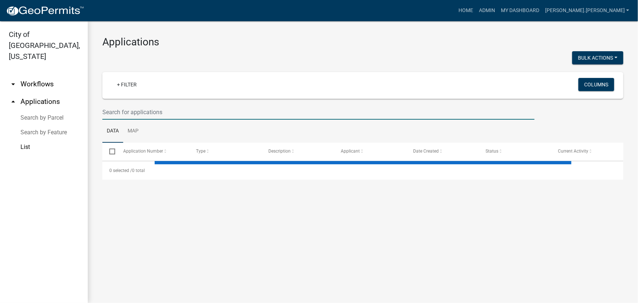
click at [115, 110] on input "text" at bounding box center [318, 111] width 432 height 15
type input "121"
select select "3: 100"
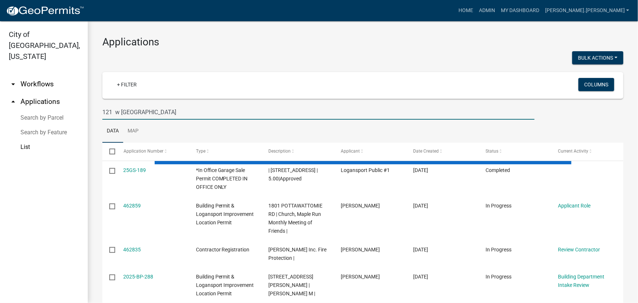
click at [115, 112] on input "121 w [GEOGRAPHIC_DATA]" at bounding box center [318, 111] width 432 height 15
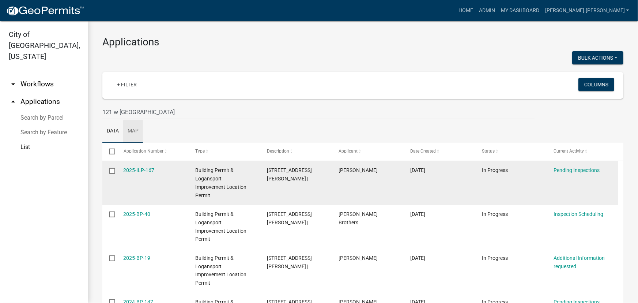
drag, startPoint x: 172, startPoint y: 156, endPoint x: 190, endPoint y: 168, distance: 21.9
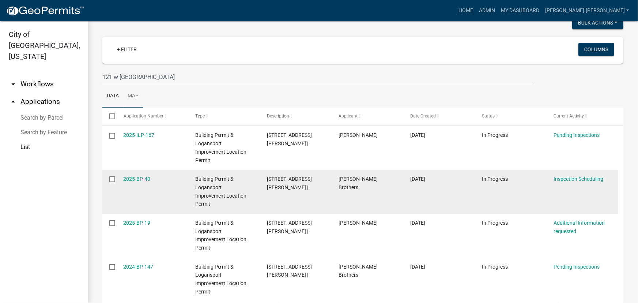
scroll to position [35, 0]
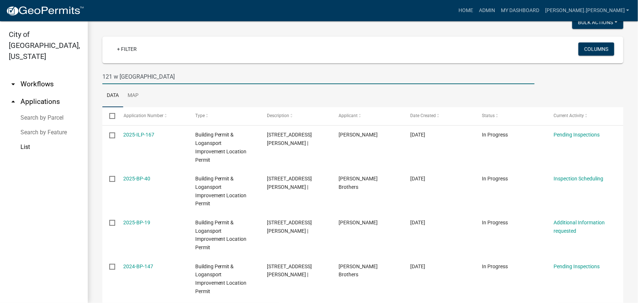
drag, startPoint x: 142, startPoint y: 82, endPoint x: 55, endPoint y: 80, distance: 87.7
click at [55, 81] on div "City of [GEOGRAPHIC_DATA], [US_STATE] arrow_drop_down Workflows List arrow_drop…" at bounding box center [319, 161] width 638 height 281
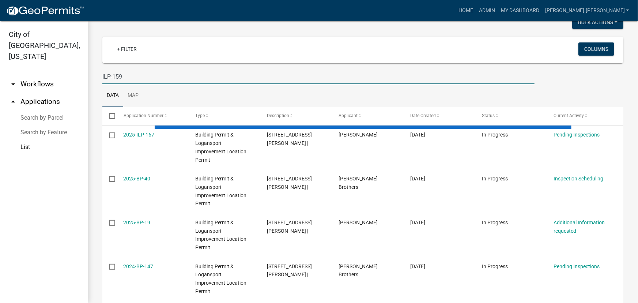
scroll to position [0, 0]
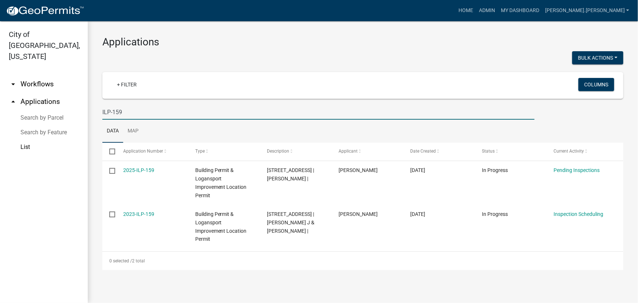
drag, startPoint x: 124, startPoint y: 113, endPoint x: 91, endPoint y: 117, distance: 33.9
click at [90, 117] on div "Applications Bulk Actions Void + Filter Columns ILP-159 Data Map Select Applica…" at bounding box center [363, 152] width 550 height 263
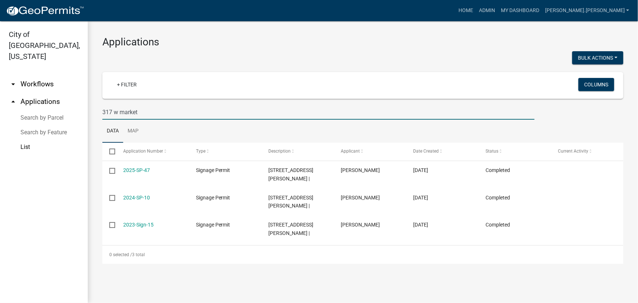
drag, startPoint x: 149, startPoint y: 115, endPoint x: 96, endPoint y: 114, distance: 53.0
click at [97, 114] on div "317 w market" at bounding box center [318, 111] width 443 height 15
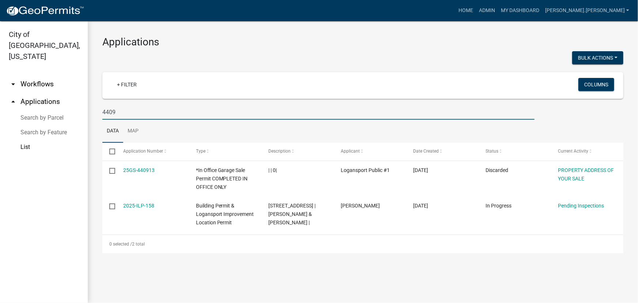
drag, startPoint x: 121, startPoint y: 114, endPoint x: 75, endPoint y: 115, distance: 46.8
click at [75, 115] on div "City of [GEOGRAPHIC_DATA], [US_STATE] arrow_drop_down Workflows List arrow_drop…" at bounding box center [319, 161] width 638 height 281
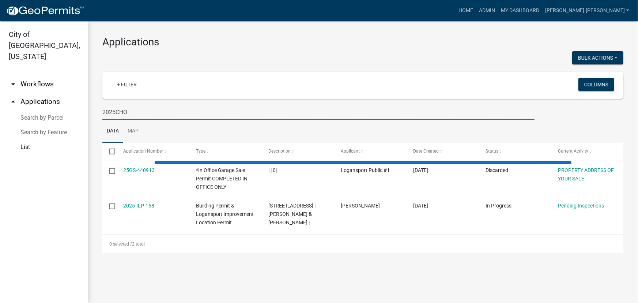
type input "2025CHO-"
select select "3: 100"
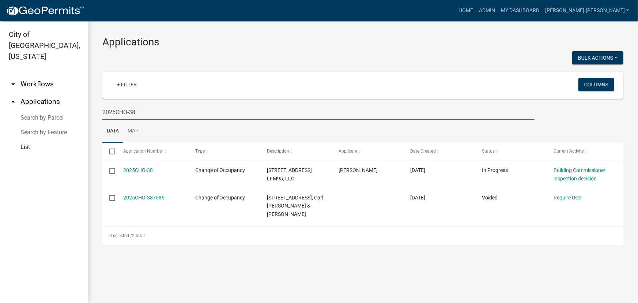
drag, startPoint x: 142, startPoint y: 113, endPoint x: 74, endPoint y: 113, distance: 67.6
click at [77, 113] on div "City of [GEOGRAPHIC_DATA], [US_STATE] arrow_drop_down Workflows List arrow_drop…" at bounding box center [319, 161] width 638 height 281
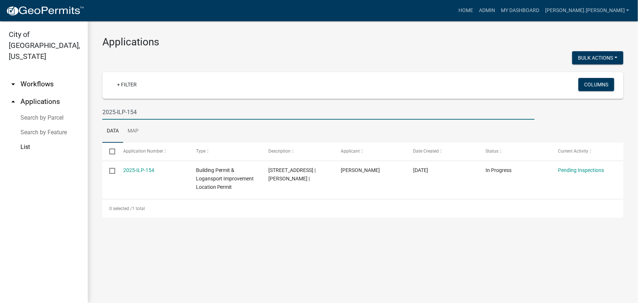
click at [146, 111] on input "2025-ILP-154" at bounding box center [318, 111] width 432 height 15
click at [140, 112] on input "2025-ILP-151" at bounding box center [318, 111] width 432 height 15
click at [136, 111] on input "2025-ILP-150" at bounding box center [318, 111] width 432 height 15
click at [138, 112] on input "2025-ILP-142" at bounding box center [318, 111] width 432 height 15
click at [138, 111] on input "2025-ILP-143" at bounding box center [318, 111] width 432 height 15
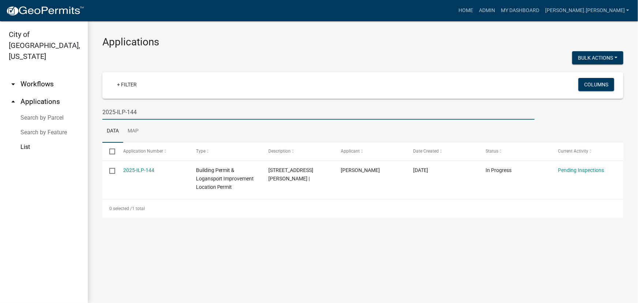
click at [138, 114] on input "2025-ILP-144" at bounding box center [318, 111] width 432 height 15
click at [137, 110] on input "2025-ILP-137" at bounding box center [318, 111] width 432 height 15
click at [135, 112] on input "2025-ILP-139" at bounding box center [318, 111] width 432 height 15
click at [139, 113] on input "2025-ILP-123" at bounding box center [318, 111] width 432 height 15
click at [139, 113] on input "2025-ILP-132" at bounding box center [318, 111] width 432 height 15
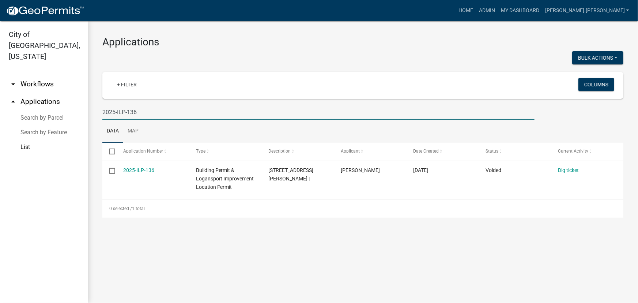
click at [144, 113] on input "2025-ILP-136" at bounding box center [318, 111] width 432 height 15
click at [143, 110] on input "2025-ILP-135" at bounding box center [318, 111] width 432 height 15
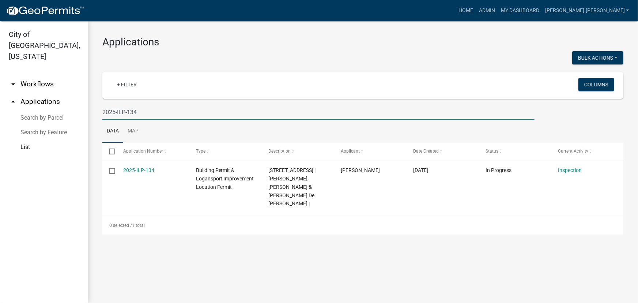
click at [141, 110] on input "2025-ILP-134" at bounding box center [318, 111] width 432 height 15
click at [143, 110] on input "2025-ILP-131" at bounding box center [318, 111] width 432 height 15
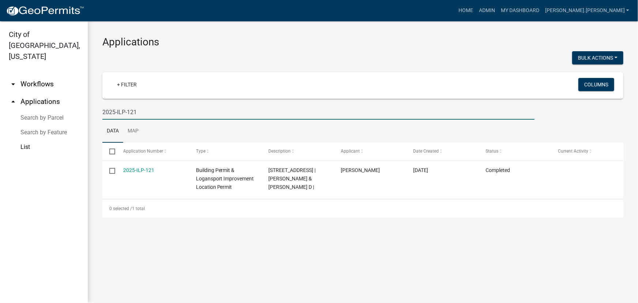
click at [135, 107] on input "2025-ILP-121" at bounding box center [318, 111] width 432 height 15
click at [147, 115] on input "2025-ILP-125" at bounding box center [318, 111] width 432 height 15
click at [141, 109] on input "2025-ILP-124" at bounding box center [318, 111] width 432 height 15
click at [136, 112] on input "2025-ILP-112" at bounding box center [318, 111] width 432 height 15
click at [138, 112] on input "2025-ILP-120" at bounding box center [318, 111] width 432 height 15
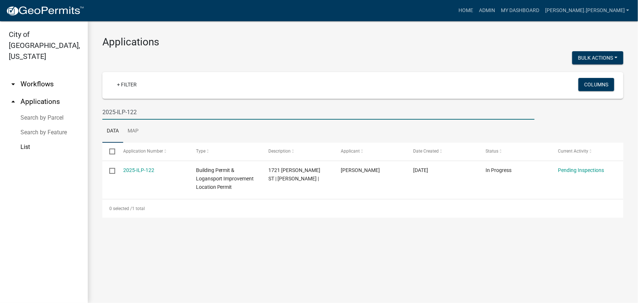
click at [137, 110] on input "2025-ILP-122" at bounding box center [318, 111] width 432 height 15
click at [139, 113] on input "2025-ILP-117" at bounding box center [318, 111] width 432 height 15
click at [147, 112] on input "2025-ILP-116" at bounding box center [318, 111] width 432 height 15
click at [138, 112] on input "2025-ILP-114" at bounding box center [318, 111] width 432 height 15
drag, startPoint x: 137, startPoint y: 111, endPoint x: 130, endPoint y: 112, distance: 6.3
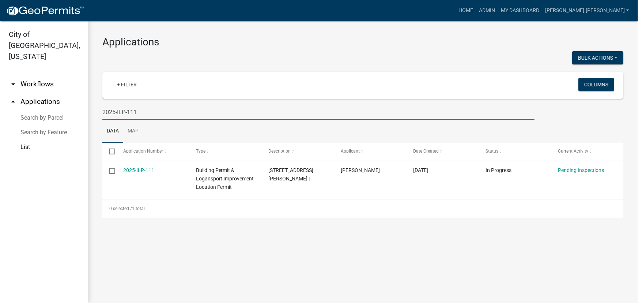
click at [130, 112] on input "2025-ILP-111" at bounding box center [318, 111] width 432 height 15
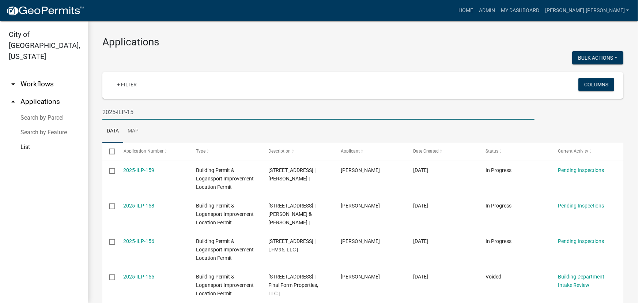
drag, startPoint x: 135, startPoint y: 110, endPoint x: 128, endPoint y: 110, distance: 7.3
click at [128, 110] on input "2025-ILP-15" at bounding box center [318, 111] width 432 height 15
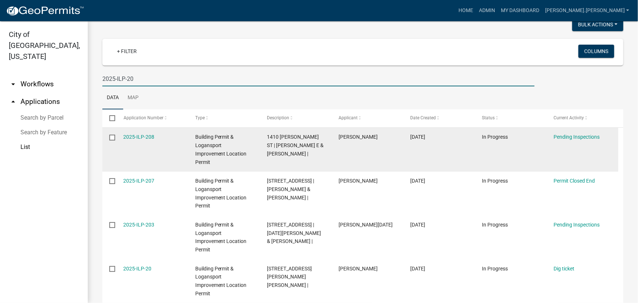
scroll to position [35, 0]
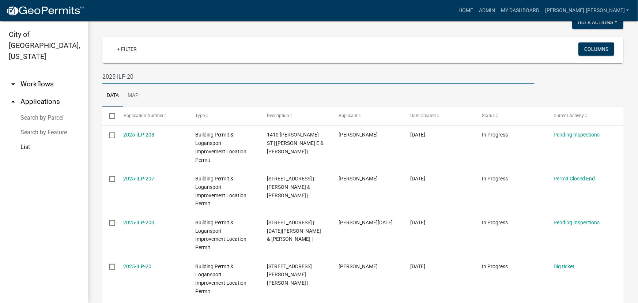
click at [134, 76] on input "2025-ILP-20" at bounding box center [318, 76] width 432 height 15
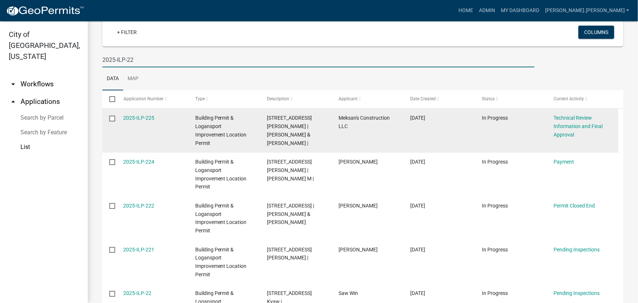
scroll to position [69, 0]
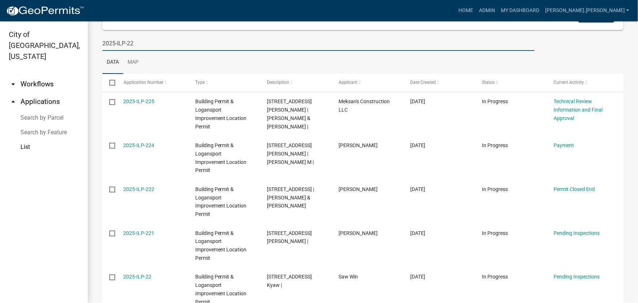
click at [135, 43] on input "2025-ILP-22" at bounding box center [318, 43] width 432 height 15
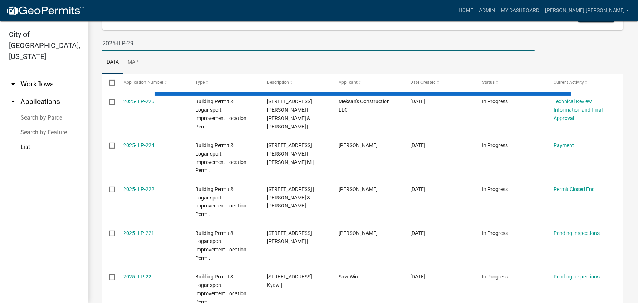
scroll to position [0, 0]
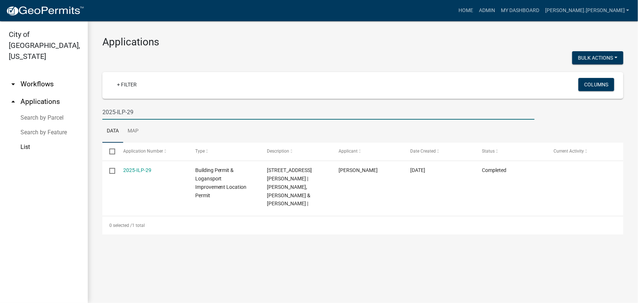
click at [134, 113] on input "2025-ILP-29" at bounding box center [318, 111] width 432 height 15
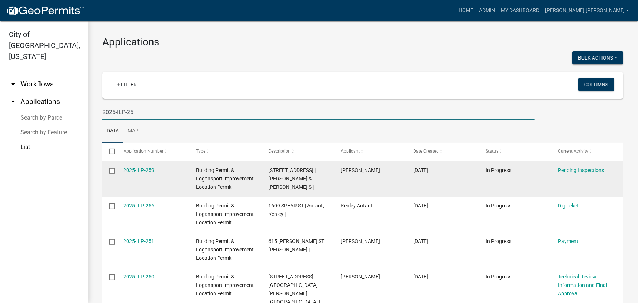
scroll to position [71, 0]
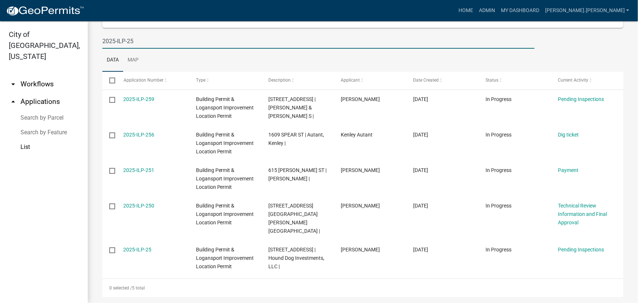
drag, startPoint x: 136, startPoint y: 41, endPoint x: 126, endPoint y: 41, distance: 9.9
click at [126, 41] on input "2025-ILP-25" at bounding box center [318, 41] width 432 height 15
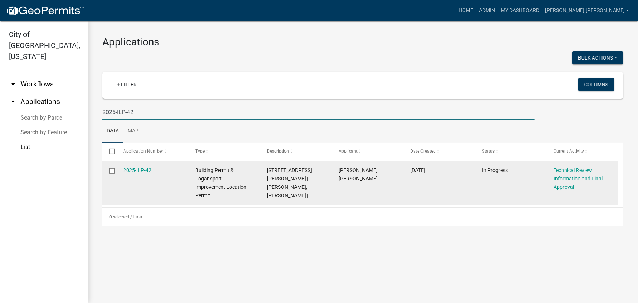
scroll to position [0, 0]
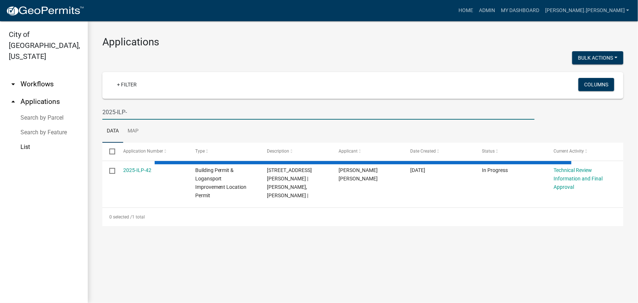
type input "2025-ILP-"
select select "3: 100"
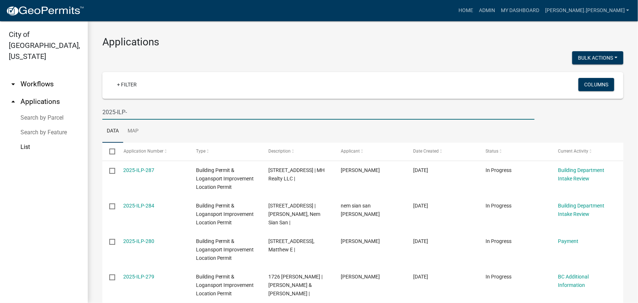
click at [151, 111] on input "2025-ILP-" at bounding box center [318, 111] width 432 height 15
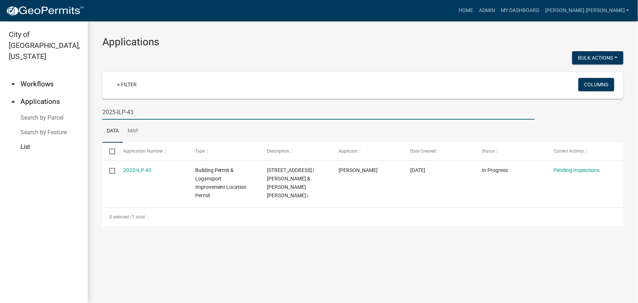
click at [167, 111] on input "2025-ILP-43" at bounding box center [318, 111] width 432 height 15
click at [139, 106] on input "2025-ILP-45" at bounding box center [318, 111] width 432 height 15
click at [138, 110] on input "2025-ILP-47" at bounding box center [318, 111] width 432 height 15
click at [139, 111] on input "2025-ILP-31" at bounding box center [318, 111] width 432 height 15
click at [136, 114] on input "2025-ILP-51" at bounding box center [318, 111] width 432 height 15
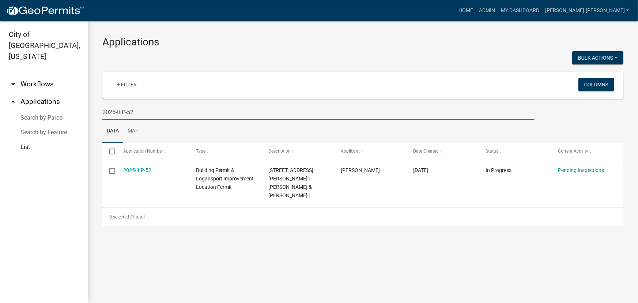
click at [149, 114] on input "2025-ILP-52" at bounding box center [318, 111] width 432 height 15
click at [138, 112] on input "2025-ILP-57" at bounding box center [318, 111] width 432 height 15
click at [134, 113] on input "2025-ILP-31" at bounding box center [318, 111] width 432 height 15
click at [141, 111] on input "2025-ILP-56" at bounding box center [318, 111] width 432 height 15
click at [137, 110] on input "2025-ILP-74" at bounding box center [318, 111] width 432 height 15
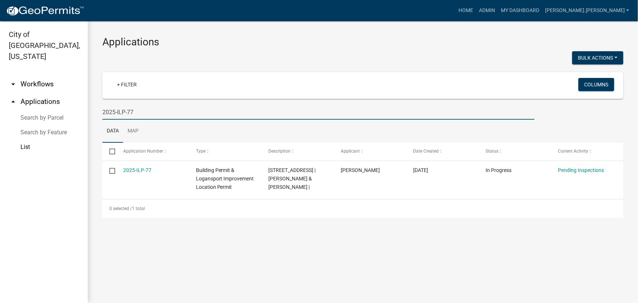
click at [135, 110] on input "2025-ILP-77" at bounding box center [318, 111] width 432 height 15
click at [136, 113] on input "2025-ILP-86" at bounding box center [318, 111] width 432 height 15
click at [133, 110] on input "2025-ILP-75" at bounding box center [318, 111] width 432 height 15
click at [132, 110] on input "2025-ILP-93" at bounding box center [318, 111] width 432 height 15
click at [153, 111] on input "2025-ILP-99" at bounding box center [318, 111] width 432 height 15
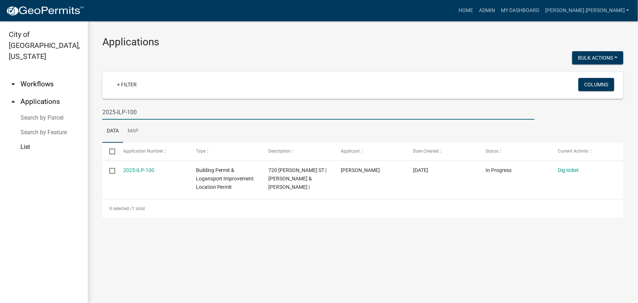
click at [141, 113] on input "2025-ILP-100" at bounding box center [318, 111] width 432 height 15
click at [134, 113] on input "2025-ILP-94" at bounding box center [318, 111] width 432 height 15
click at [139, 113] on input "2025-ILP-104" at bounding box center [318, 111] width 432 height 15
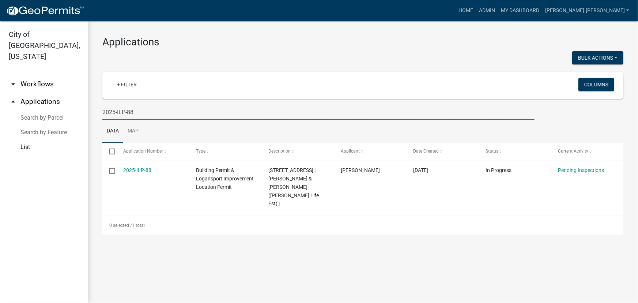
click at [135, 112] on input "2025-ILP-88" at bounding box center [318, 111] width 432 height 15
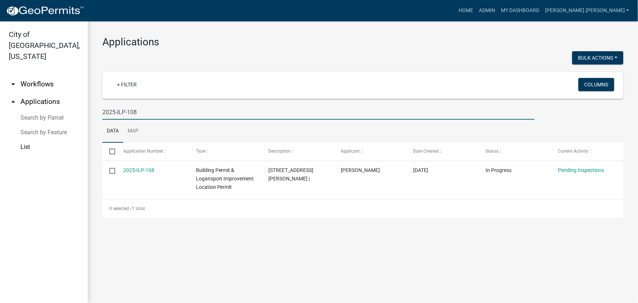
click at [166, 112] on input "2025-ILP-108" at bounding box center [318, 111] width 432 height 15
click at [154, 110] on input "2025-ILP-102" at bounding box center [318, 111] width 432 height 15
click at [123, 113] on input "2025-ILP-109" at bounding box center [318, 111] width 432 height 15
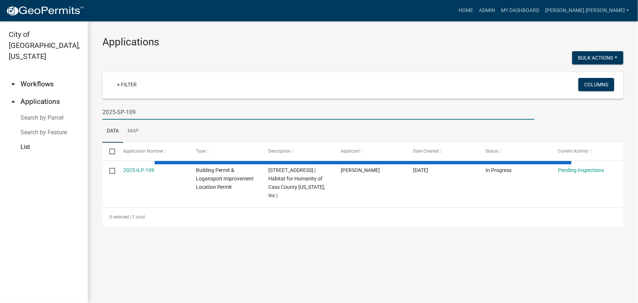
click at [142, 110] on input "2025-SP-109" at bounding box center [318, 111] width 432 height 15
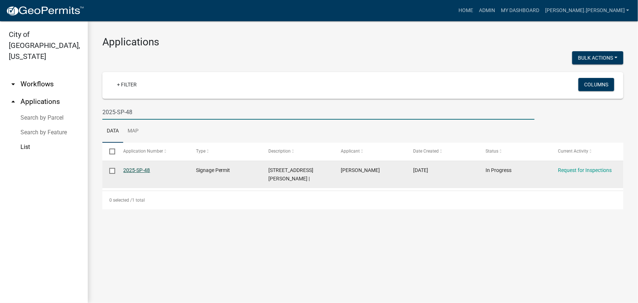
type input "2025-SP-48"
click at [135, 171] on link "2025-SP-48" at bounding box center [136, 170] width 27 height 6
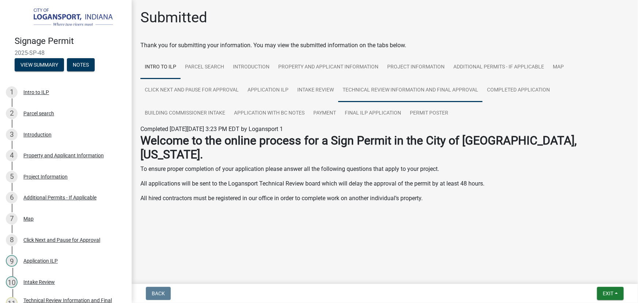
click at [405, 88] on link "Technical Review Information and Final Approval" at bounding box center [410, 90] width 144 height 23
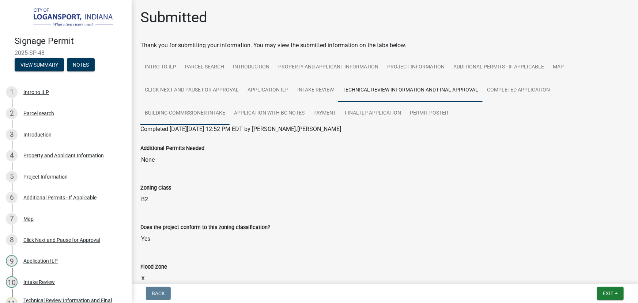
click at [205, 111] on link "Building Commissioner intake" at bounding box center [184, 113] width 89 height 23
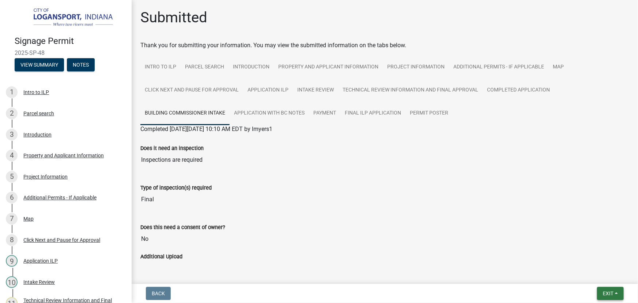
click at [612, 293] on span "Exit" at bounding box center [607, 293] width 11 height 6
click at [595, 274] on button "Save & Exit" at bounding box center [594, 274] width 58 height 18
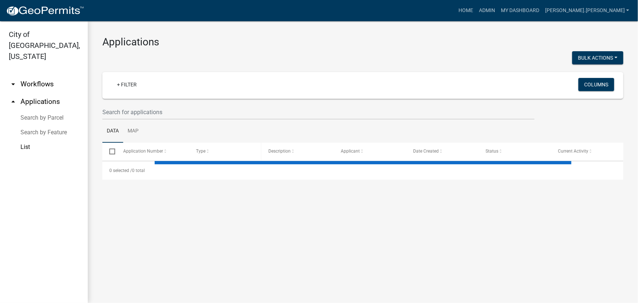
select select "3: 100"
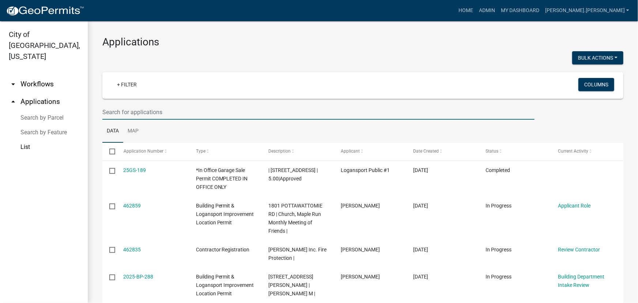
click at [156, 110] on input "text" at bounding box center [318, 111] width 432 height 15
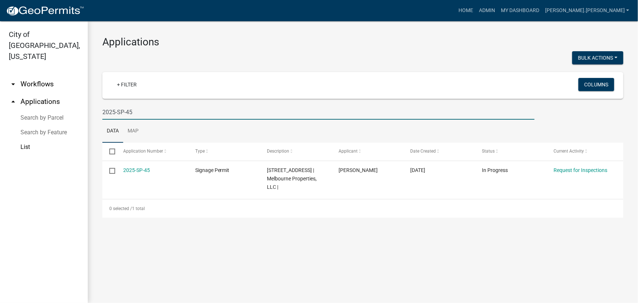
click at [137, 107] on input "2025-SP-45" at bounding box center [318, 111] width 432 height 15
click at [145, 106] on input "2025-SP-44" at bounding box center [318, 111] width 432 height 15
click at [135, 111] on input "2025-SP-43" at bounding box center [318, 111] width 432 height 15
click at [135, 114] on input "2025-SP-42" at bounding box center [318, 111] width 432 height 15
click at [135, 111] on input "2025-SP-40" at bounding box center [318, 111] width 432 height 15
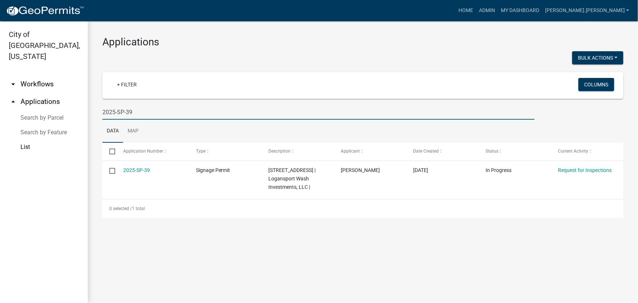
click at [140, 110] on input "2025-SP-39" at bounding box center [318, 111] width 432 height 15
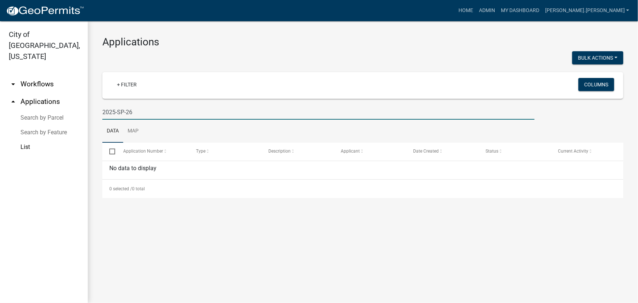
click at [115, 113] on input "2025-SP-26" at bounding box center [318, 111] width 432 height 15
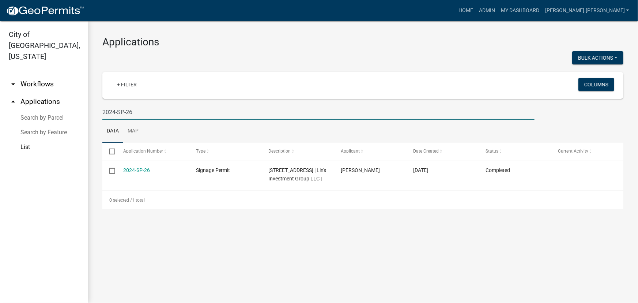
click at [114, 111] on input "2024-SP-26" at bounding box center [318, 111] width 432 height 15
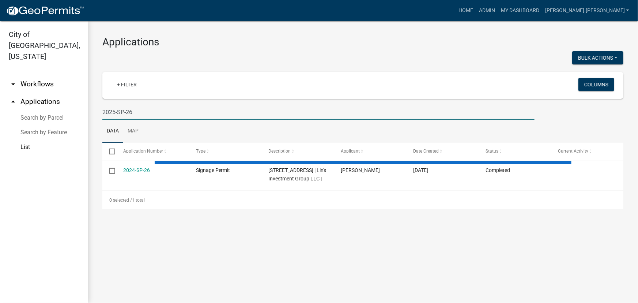
click at [130, 109] on input "2025-SP-26" at bounding box center [318, 111] width 432 height 15
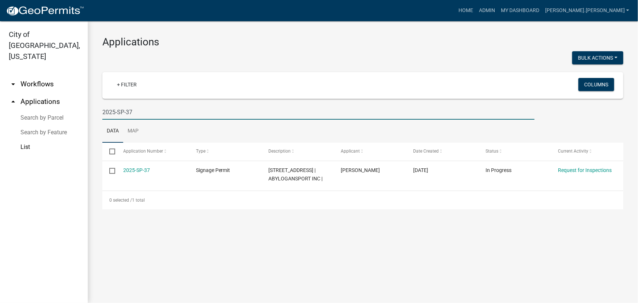
click at [135, 106] on input "2025-SP-37" at bounding box center [318, 111] width 432 height 15
click at [135, 110] on input "2025-SP-36" at bounding box center [318, 111] width 432 height 15
click at [135, 113] on input "2025-SP-35" at bounding box center [318, 111] width 432 height 15
click at [132, 113] on input "2025-SP-33" at bounding box center [318, 111] width 432 height 15
click at [133, 113] on input "2025-SP-31" at bounding box center [318, 111] width 432 height 15
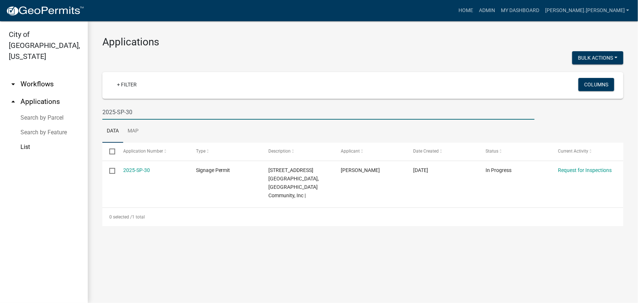
type input "2025-SP-30"
click at [542, 9] on link "My Dashboard" at bounding box center [520, 11] width 44 height 14
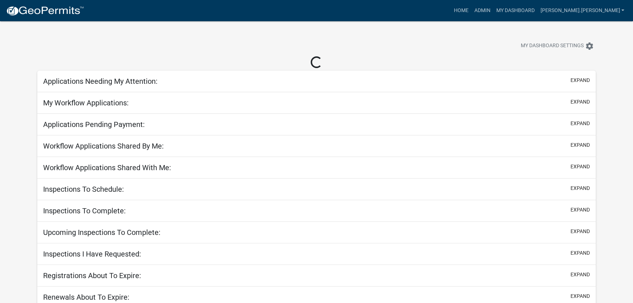
select select "3: 100"
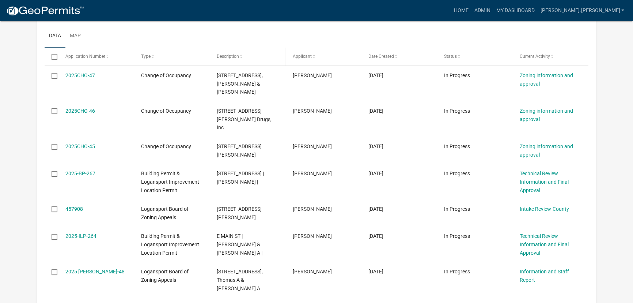
scroll to position [133, 0]
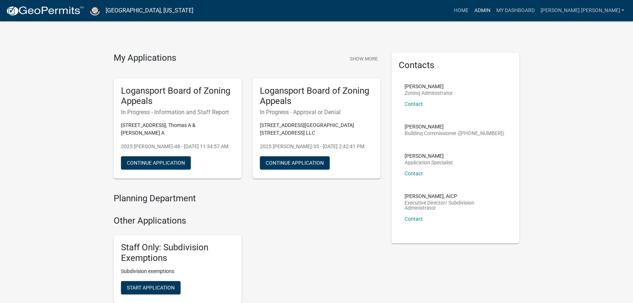
click at [493, 9] on link "Admin" at bounding box center [482, 11] width 22 height 14
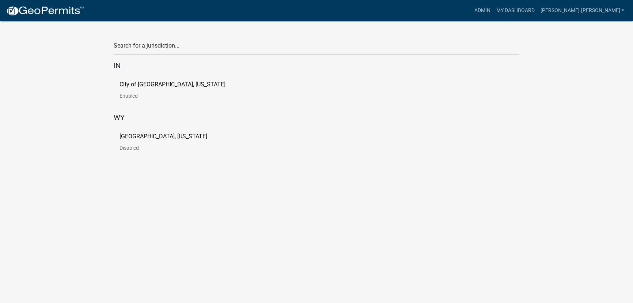
click at [127, 136] on p "[GEOGRAPHIC_DATA], [US_STATE]" at bounding box center [163, 136] width 88 height 6
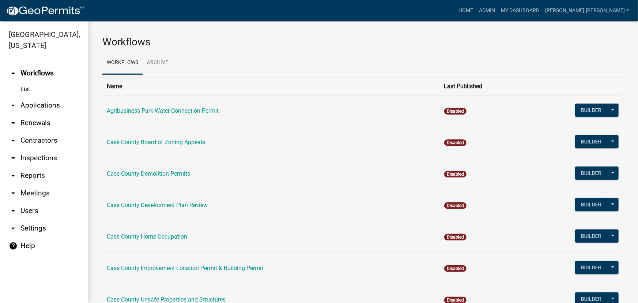
click at [12, 101] on icon "arrow_drop_down" at bounding box center [13, 105] width 9 height 9
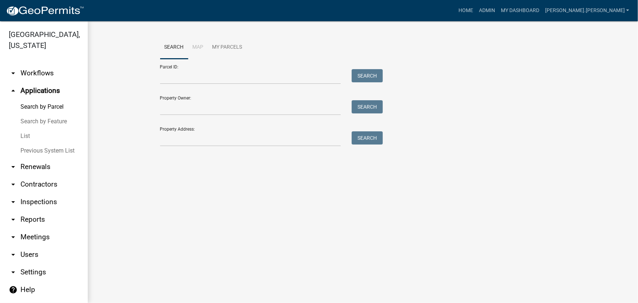
click at [26, 129] on link "List" at bounding box center [44, 136] width 88 height 15
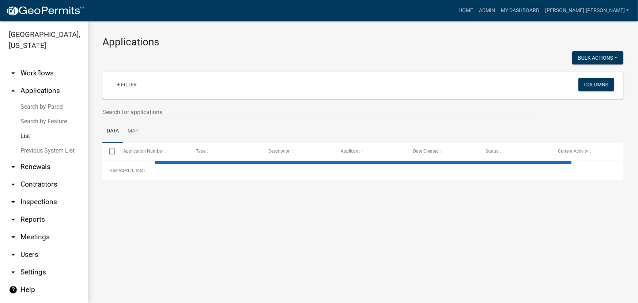
select select "3: 100"
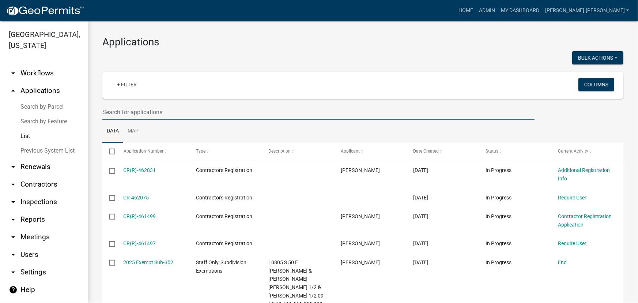
click at [153, 114] on input "text" at bounding box center [318, 111] width 432 height 15
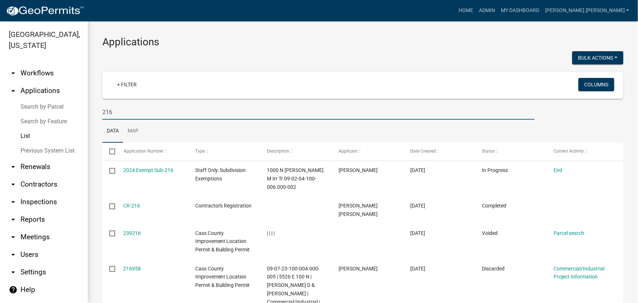
drag, startPoint x: 113, startPoint y: 111, endPoint x: 87, endPoint y: 116, distance: 25.6
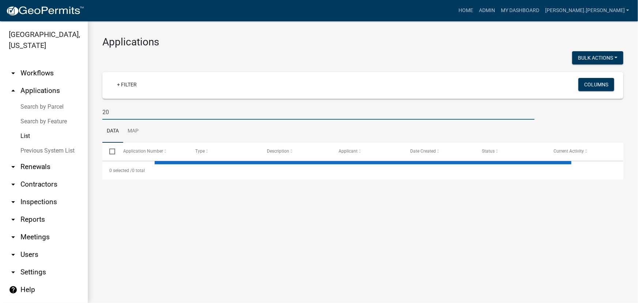
type input "2"
select select "3: 100"
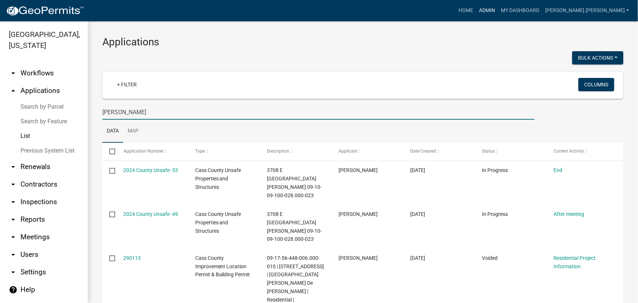
type input "martinez"
click at [498, 10] on link "Admin" at bounding box center [487, 11] width 22 height 14
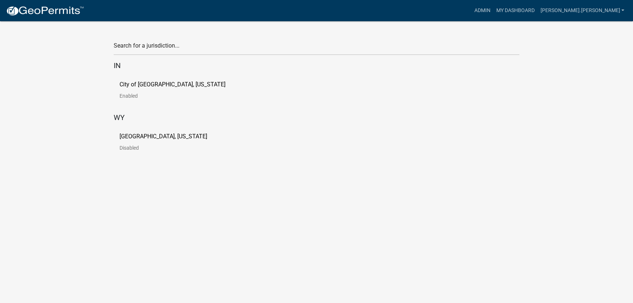
click at [132, 92] on link "City of [GEOGRAPHIC_DATA], [US_STATE] Enabled" at bounding box center [178, 92] width 118 height 23
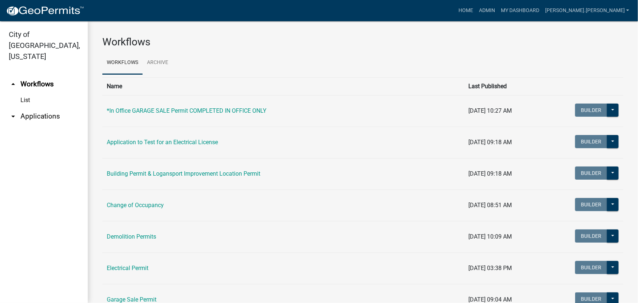
click at [12, 112] on icon "arrow_drop_down" at bounding box center [13, 116] width 9 height 9
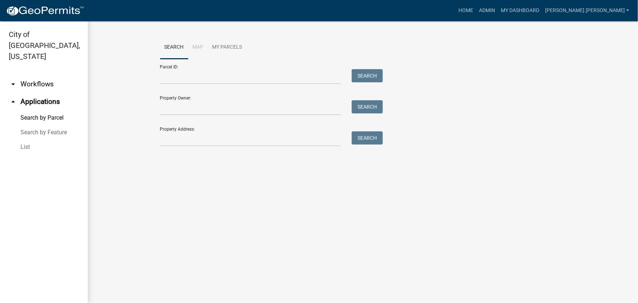
click at [28, 140] on link "List" at bounding box center [44, 147] width 88 height 15
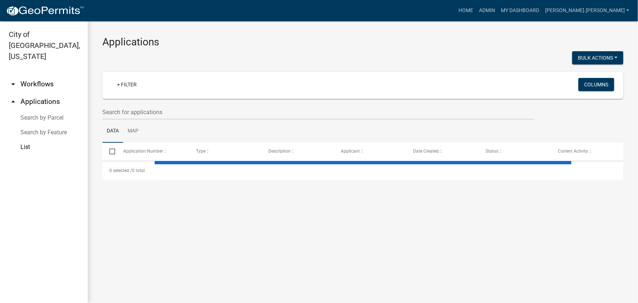
select select "3: 100"
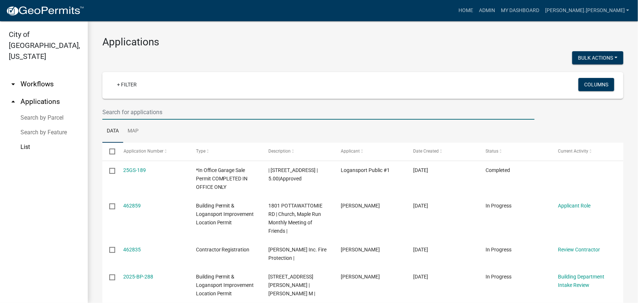
click at [159, 111] on input "text" at bounding box center [318, 111] width 432 height 15
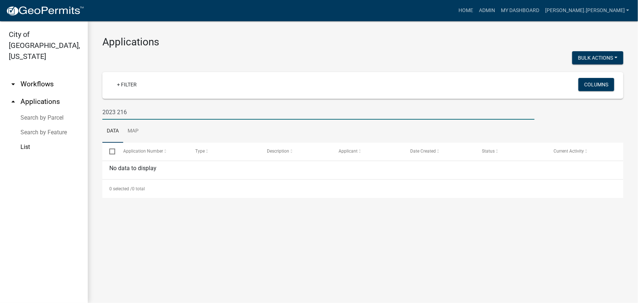
drag, startPoint x: 132, startPoint y: 113, endPoint x: 60, endPoint y: 121, distance: 72.1
click at [60, 121] on div "City of Logansport, Indiana arrow_drop_down Workflows List arrow_drop_up Applic…" at bounding box center [319, 161] width 638 height 281
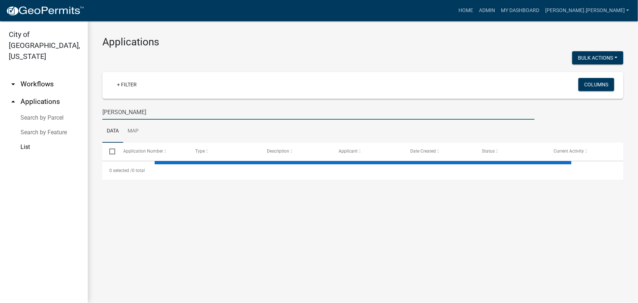
type input "martinez"
select select "3: 100"
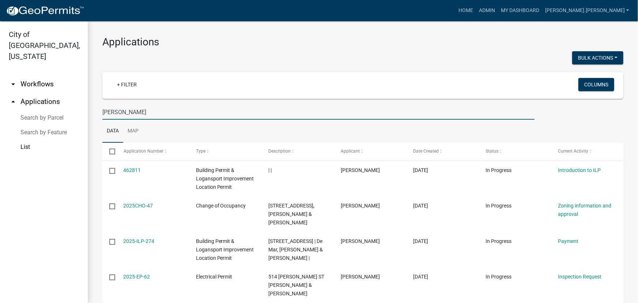
drag, startPoint x: 126, startPoint y: 113, endPoint x: 69, endPoint y: 117, distance: 57.1
click at [69, 117] on div "City of Logansport, Indiana arrow_drop_down Workflows List arrow_drop_up Applic…" at bounding box center [319, 161] width 638 height 281
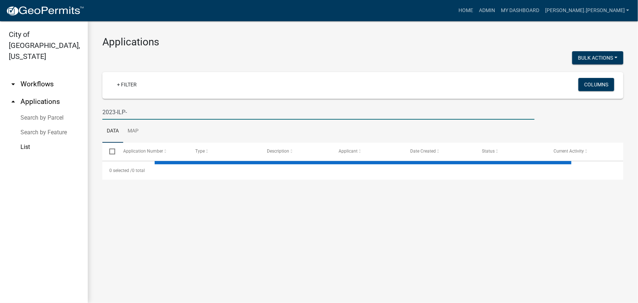
type input "2023-ILP-2"
select select "3: 100"
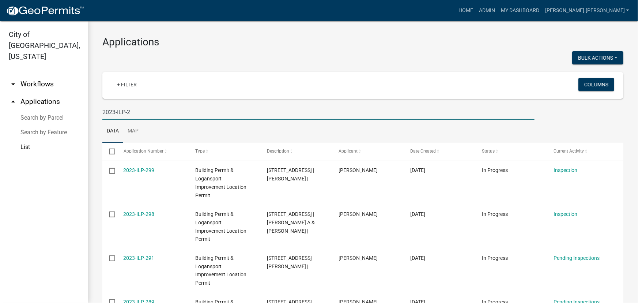
type input "2023-ILP-2"
click at [208, 42] on h3 "Applications" at bounding box center [362, 42] width 521 height 12
drag, startPoint x: 143, startPoint y: 113, endPoint x: 91, endPoint y: 115, distance: 52.3
